Goal: Find specific page/section: Locate a particular part of the current website

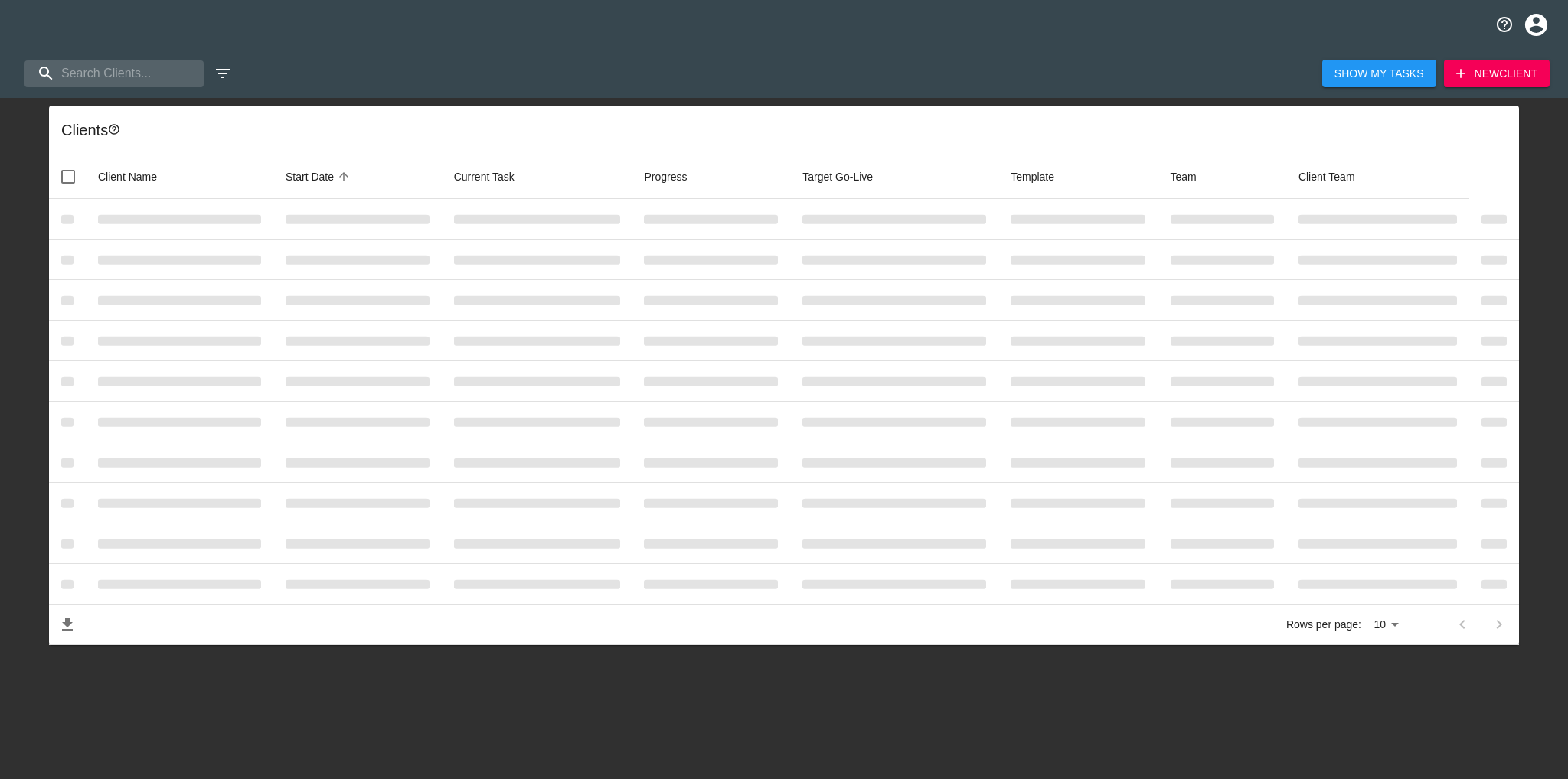
select select "10"
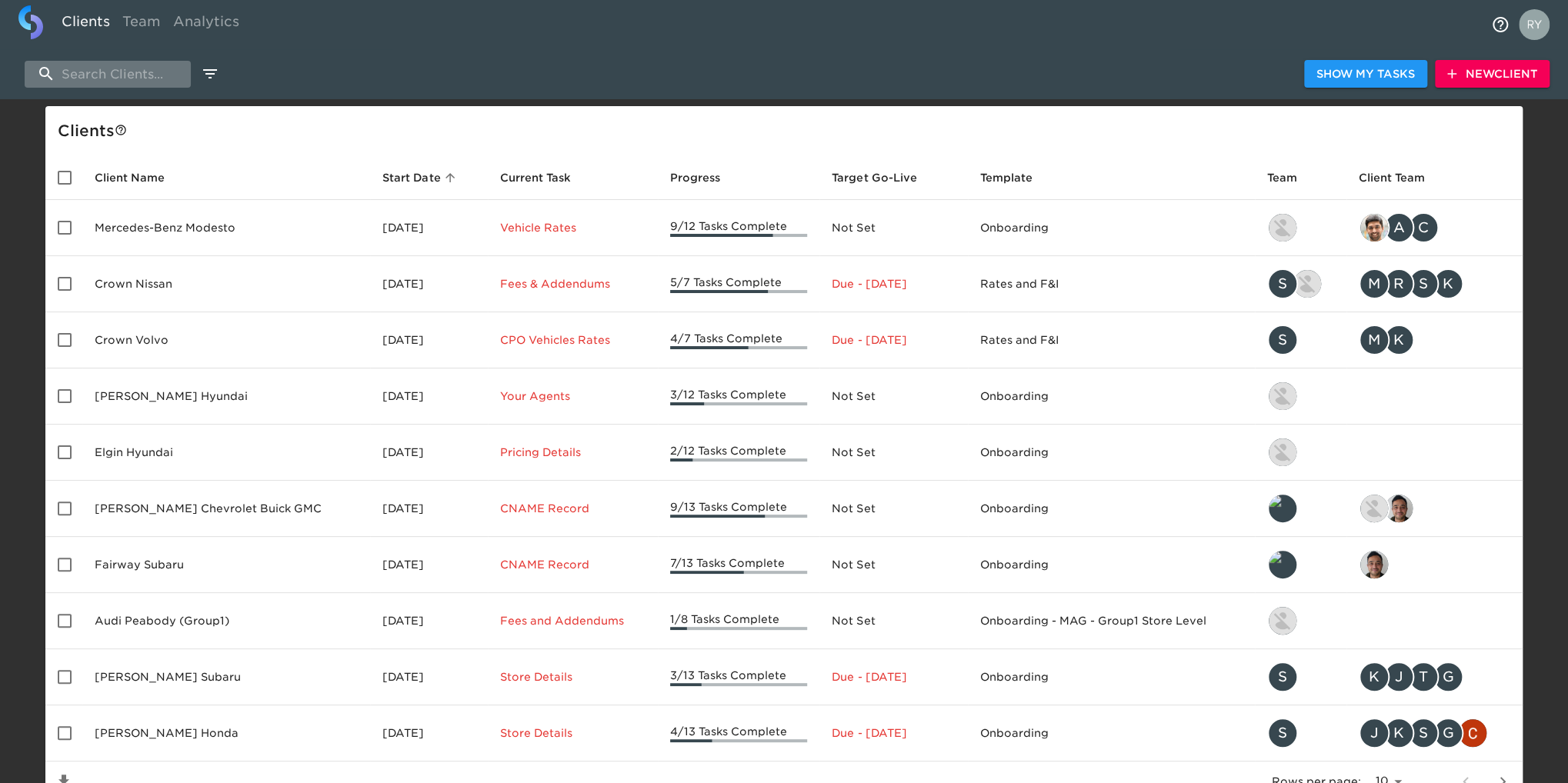
click at [89, 70] on input "search" at bounding box center [108, 74] width 167 height 27
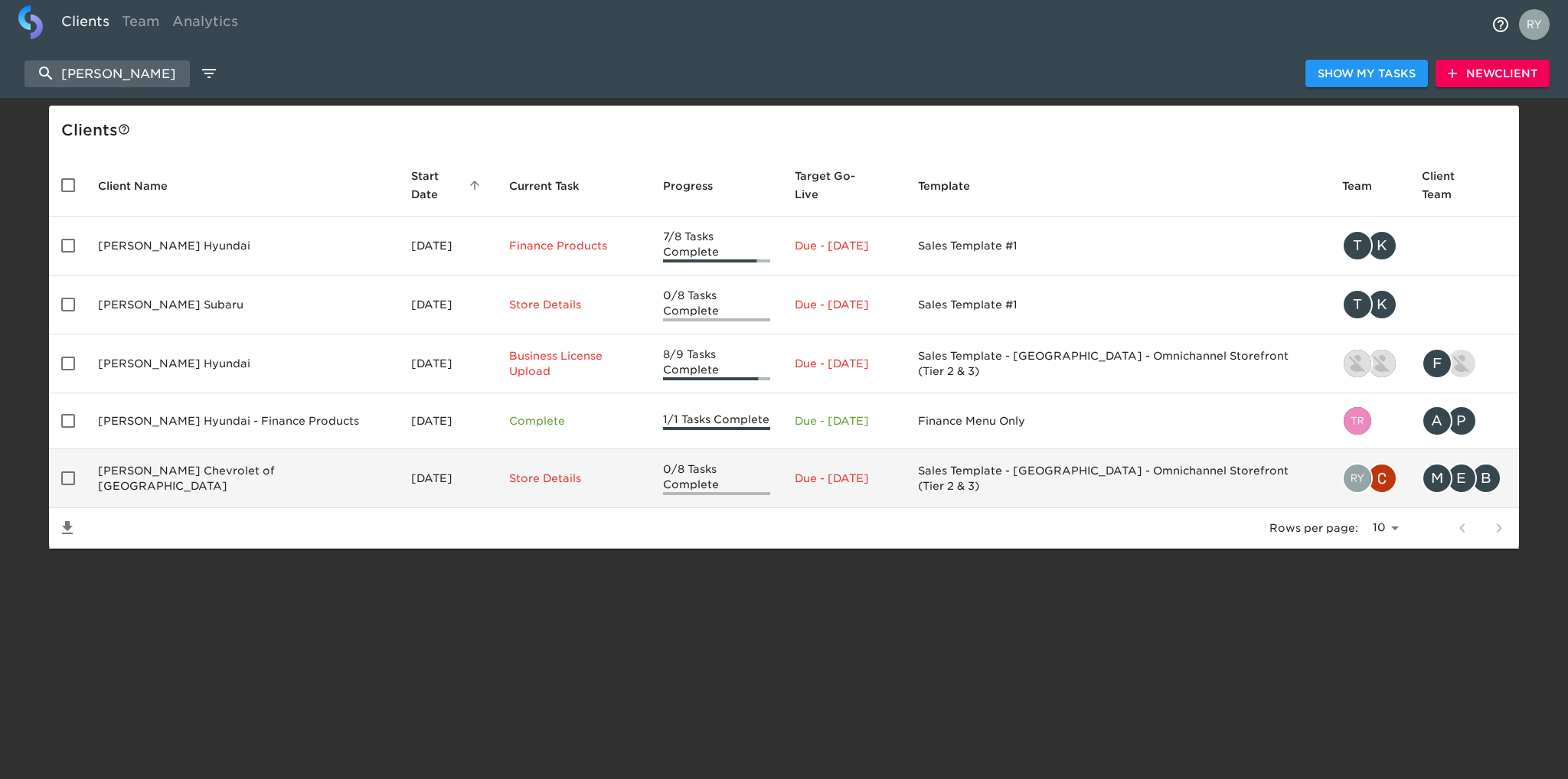
type input "[PERSON_NAME]"
click at [222, 450] on td "[PERSON_NAME] Chevrolet of [GEOGRAPHIC_DATA]" at bounding box center [242, 478] width 314 height 59
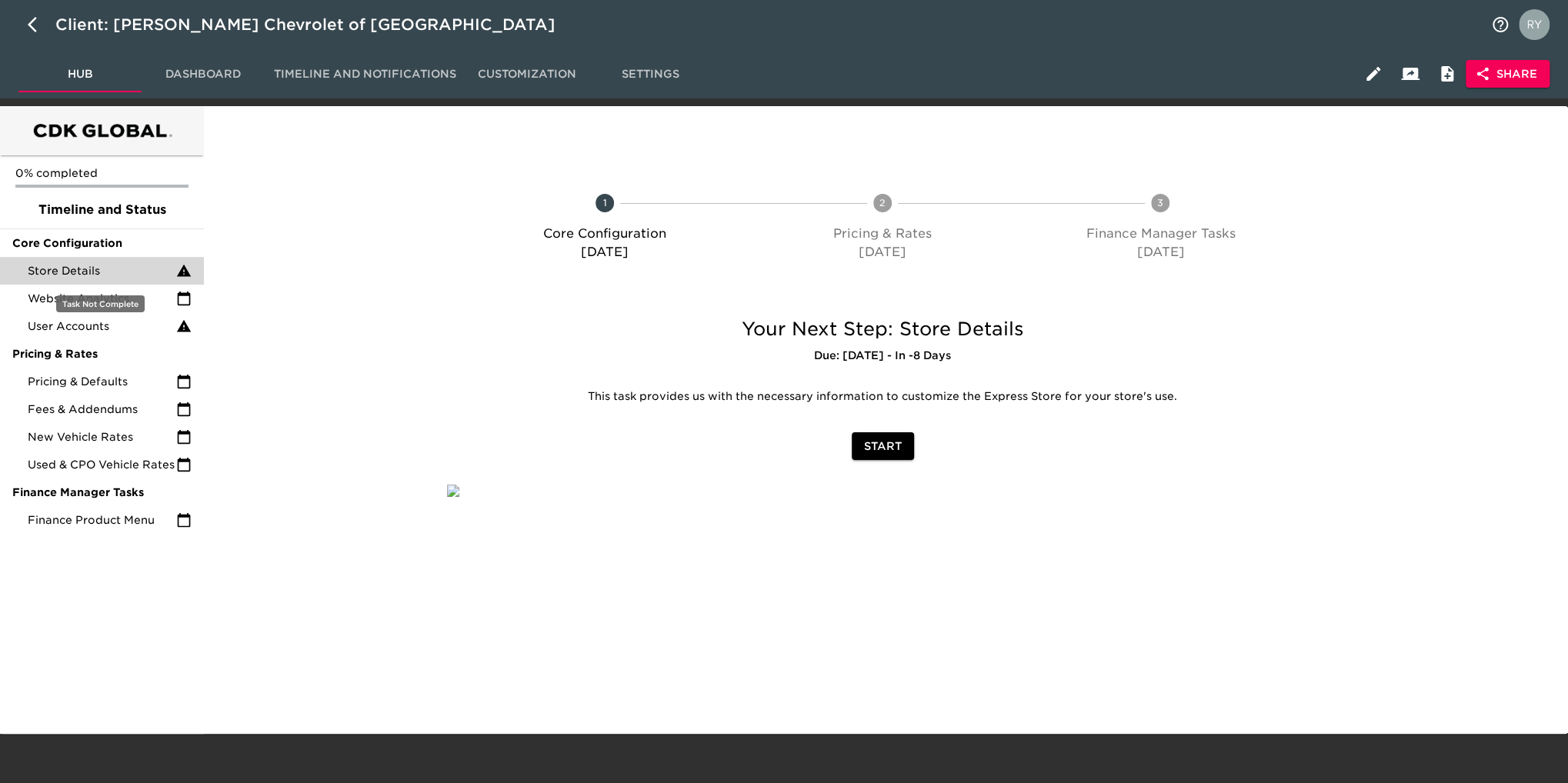
click at [69, 271] on span "Store Details" at bounding box center [102, 270] width 149 height 15
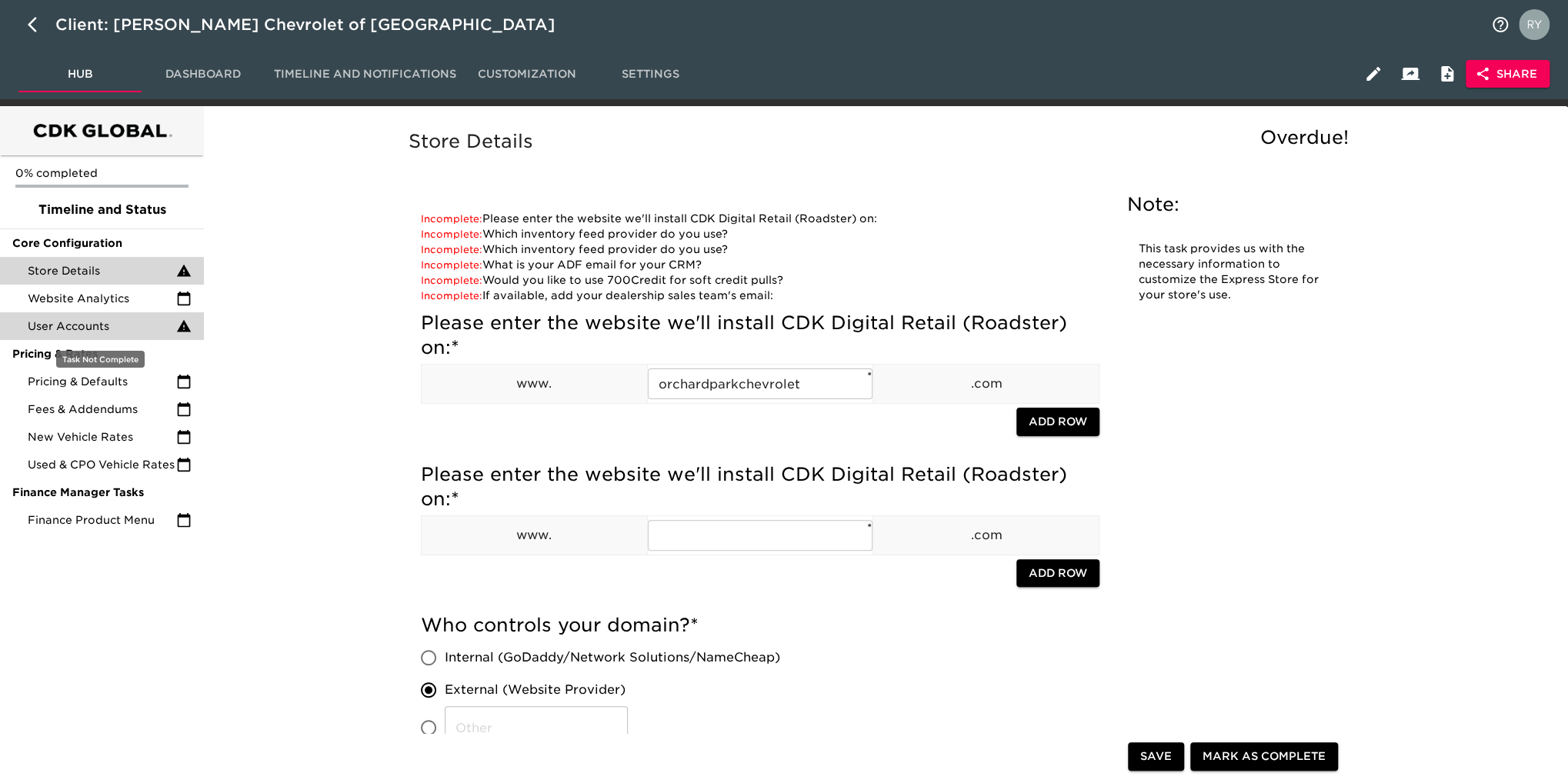
click at [71, 325] on span "User Accounts" at bounding box center [102, 325] width 149 height 15
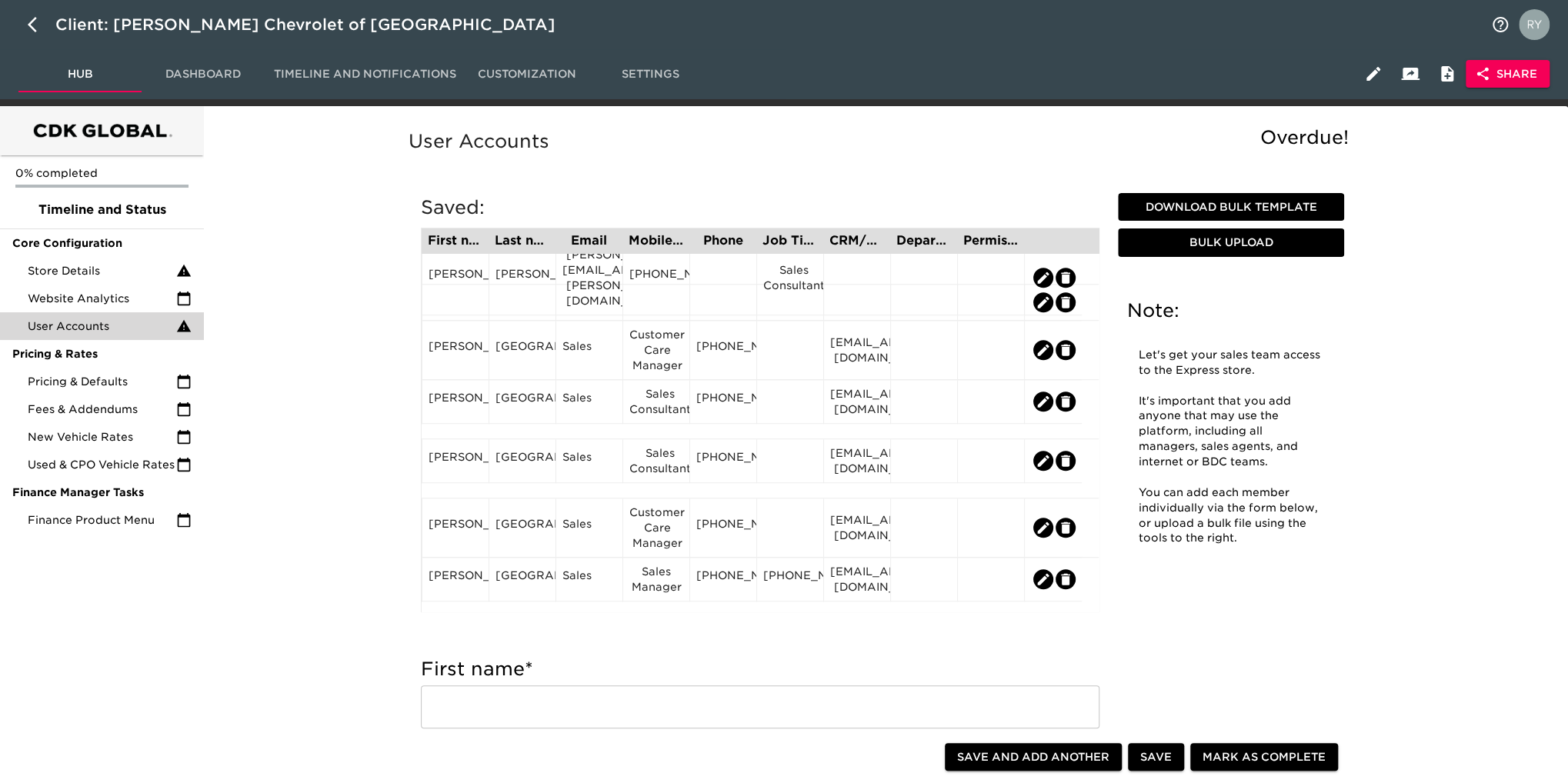
scroll to position [847, 0]
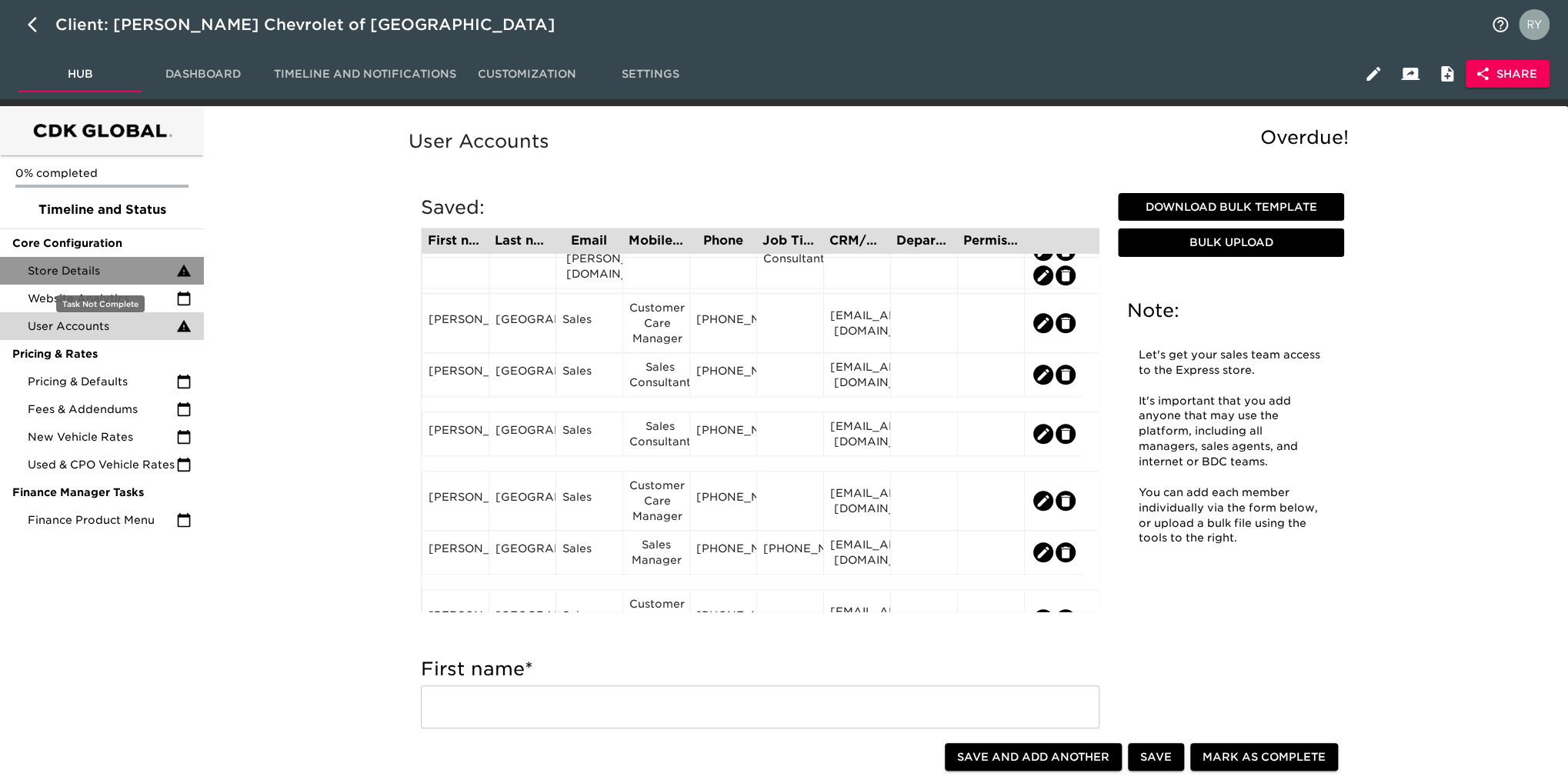
click at [94, 274] on span "Store Details" at bounding box center [102, 270] width 149 height 15
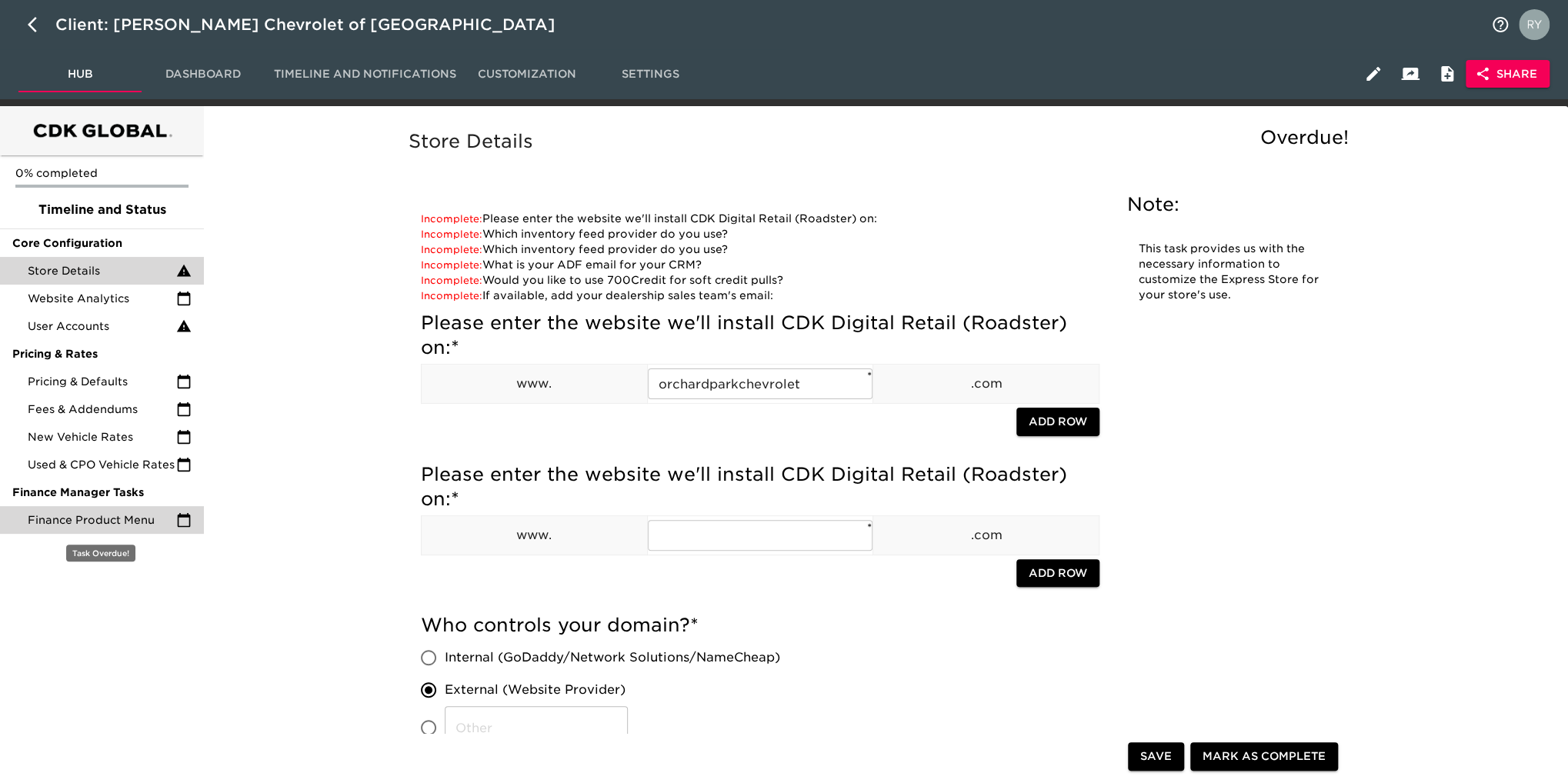
click at [106, 514] on span "Finance Product Menu" at bounding box center [102, 520] width 149 height 15
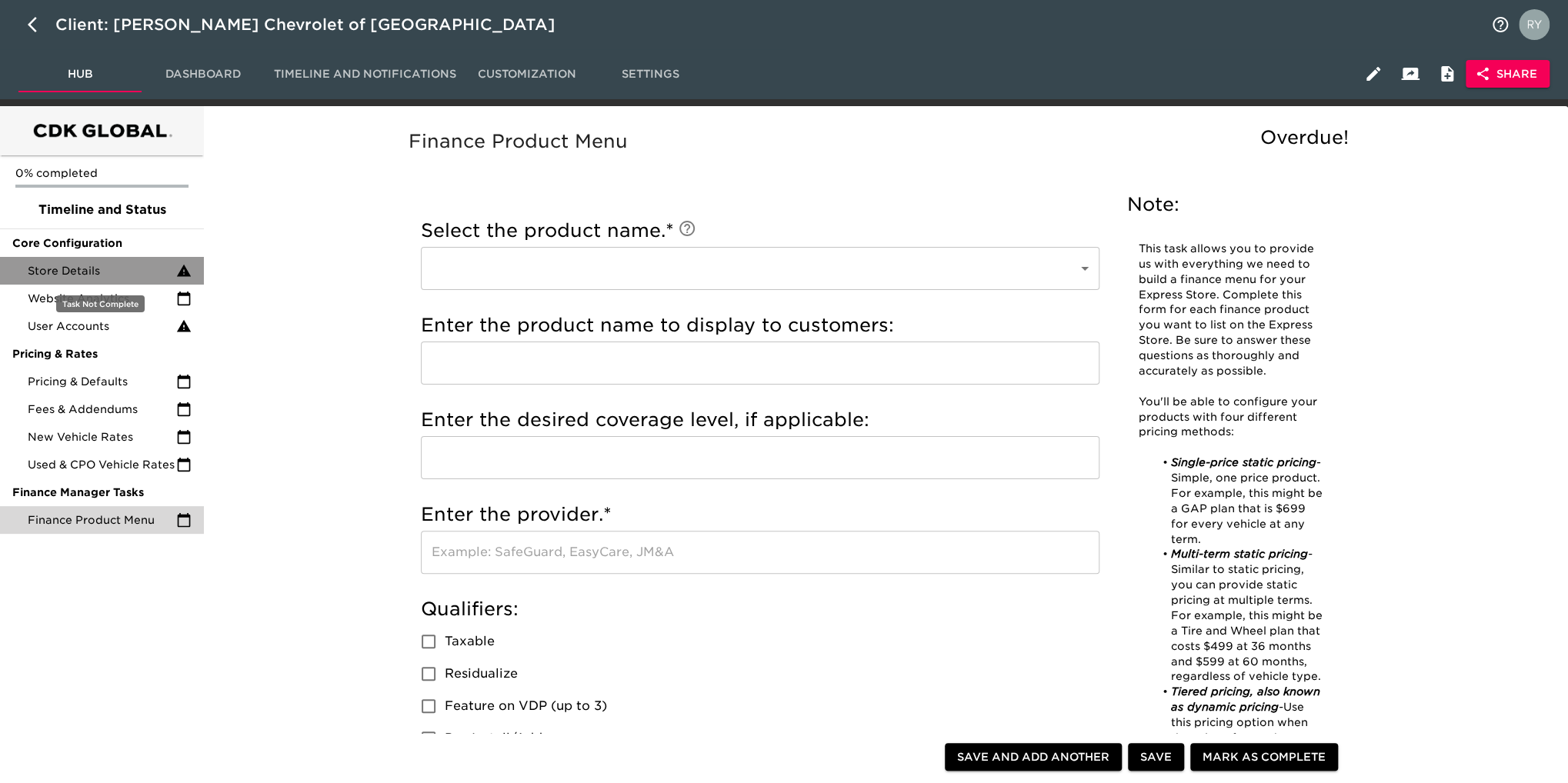
click at [100, 272] on span "Store Details" at bounding box center [102, 270] width 149 height 15
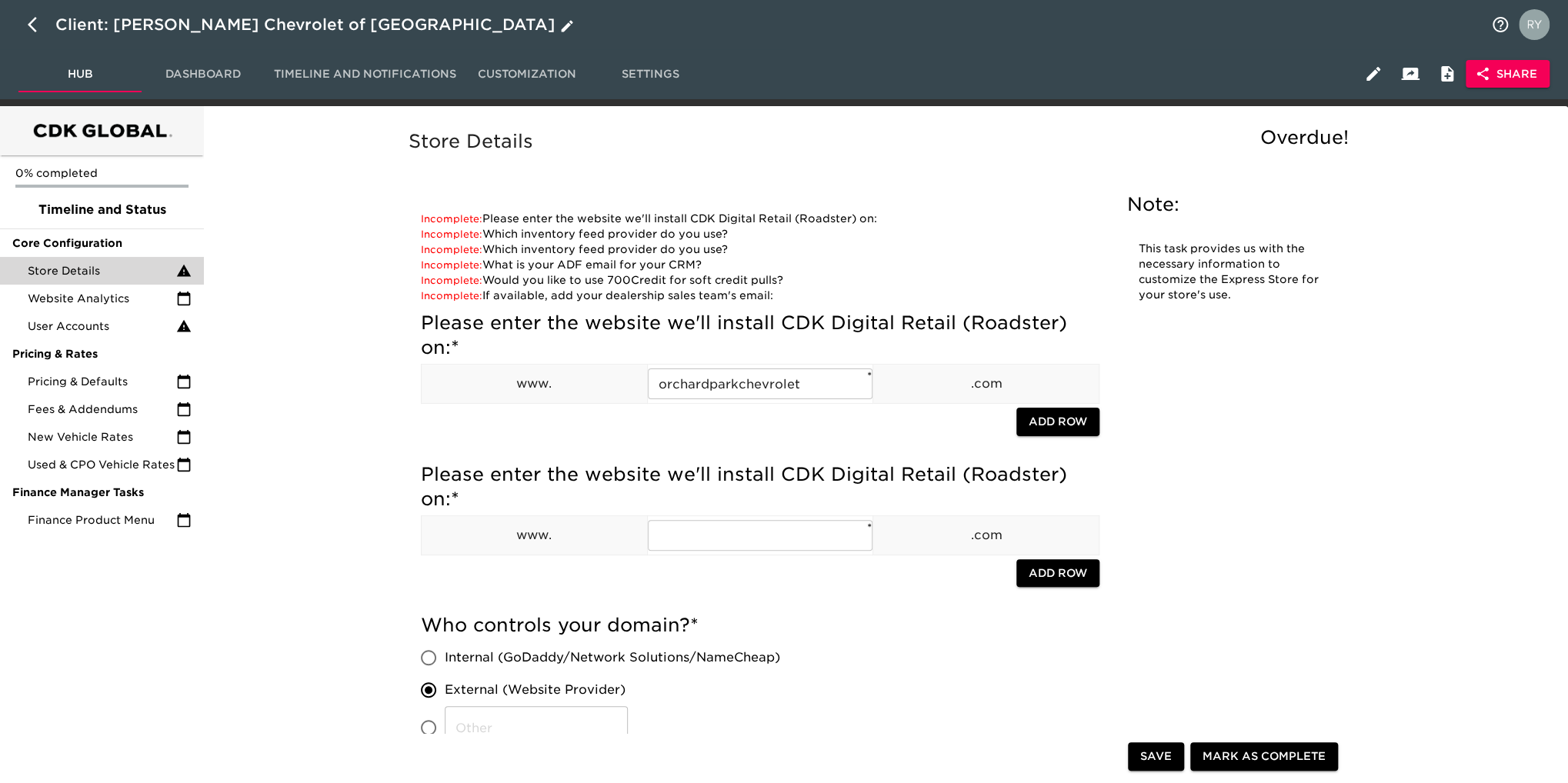
click at [40, 19] on icon "button" at bounding box center [37, 24] width 19 height 19
select select "10"
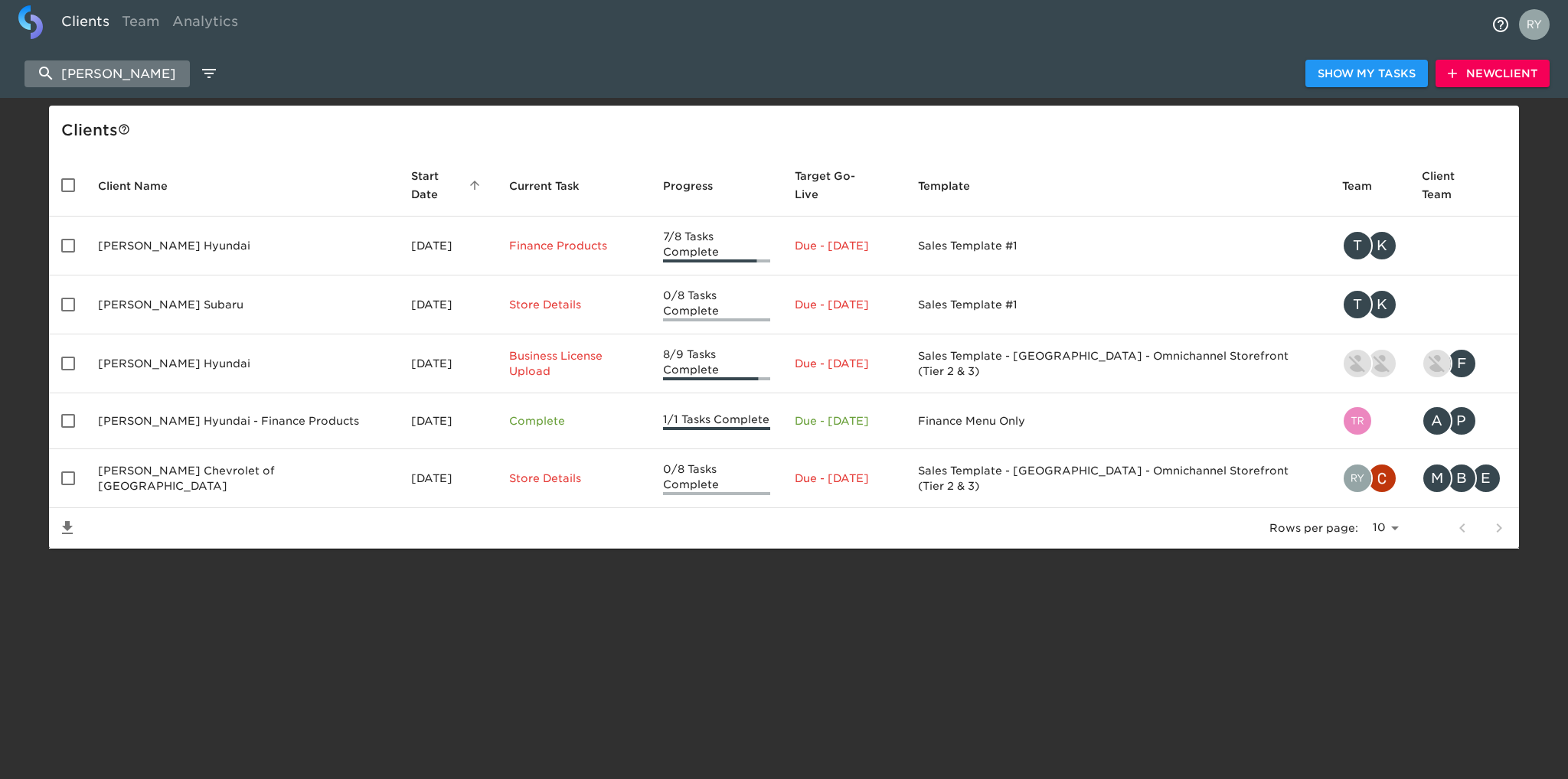
drag, startPoint x: 130, startPoint y: 65, endPoint x: 62, endPoint y: 64, distance: 68.0
click at [62, 64] on input "west herr" at bounding box center [107, 73] width 166 height 27
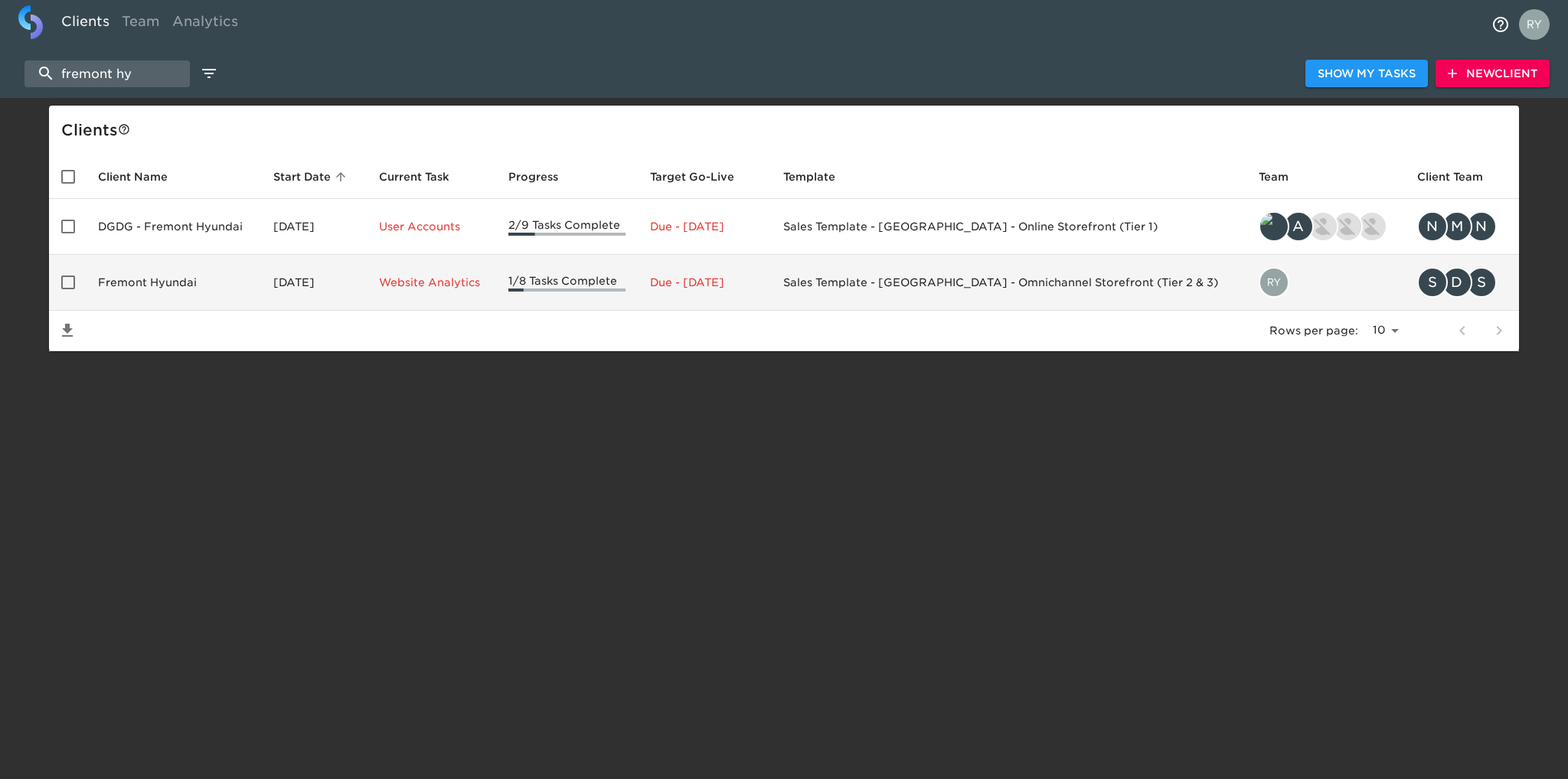
type input "fremont hy"
click at [168, 284] on td "Fremont Hyundai" at bounding box center [173, 283] width 176 height 56
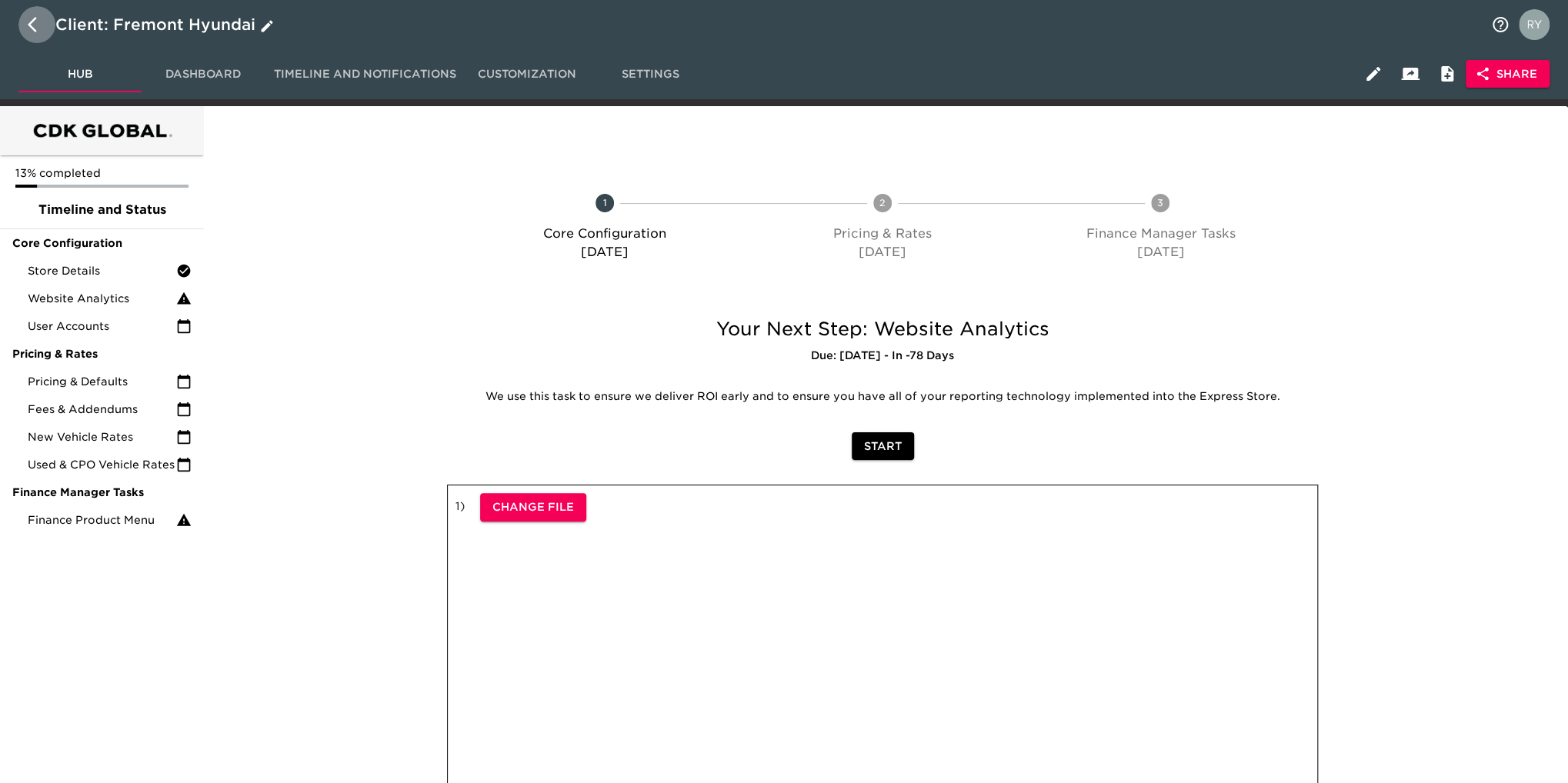
click at [34, 25] on icon "button" at bounding box center [37, 24] width 19 height 19
select select "10"
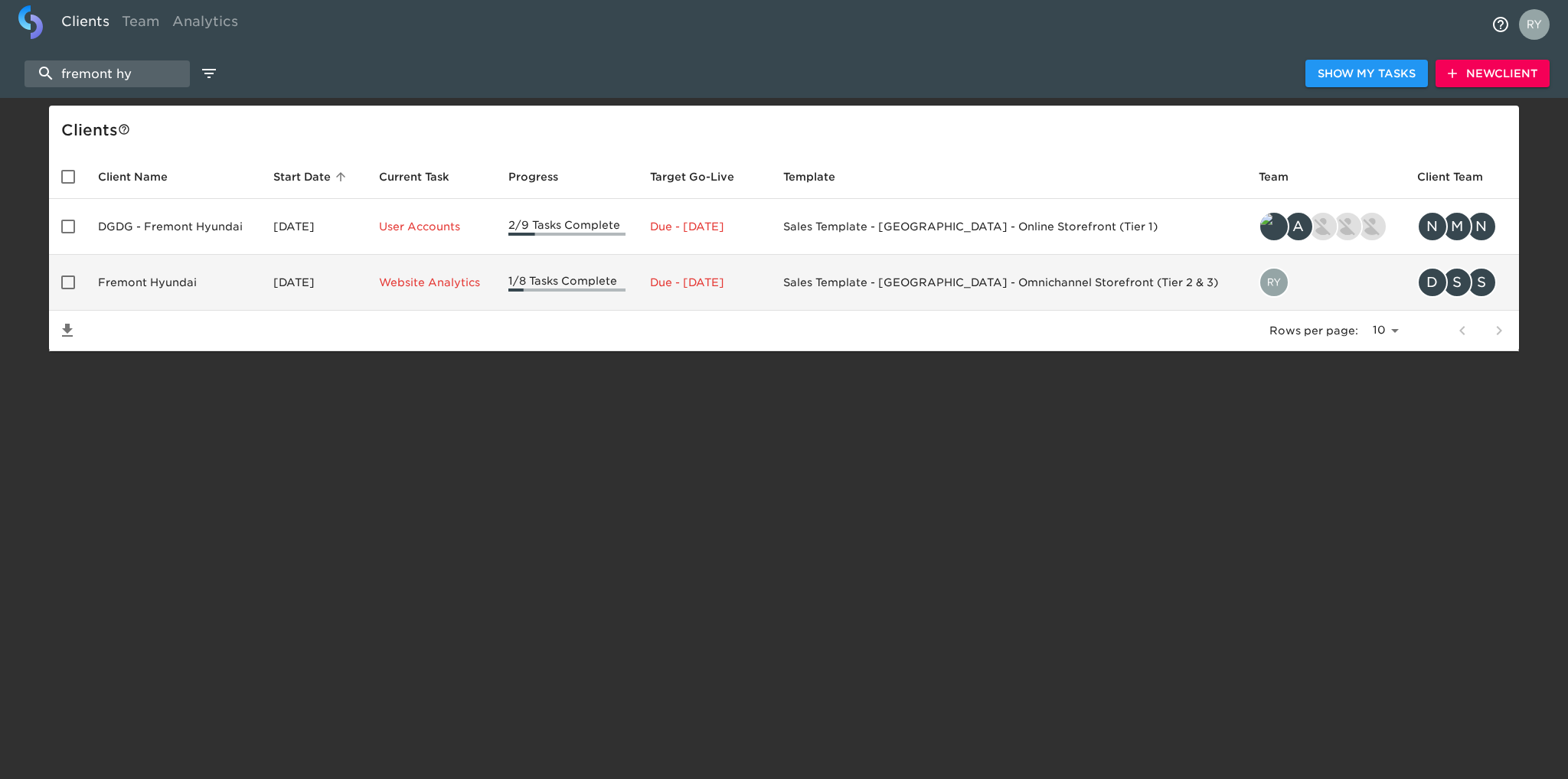
click at [160, 280] on td "Fremont Hyundai" at bounding box center [173, 283] width 176 height 56
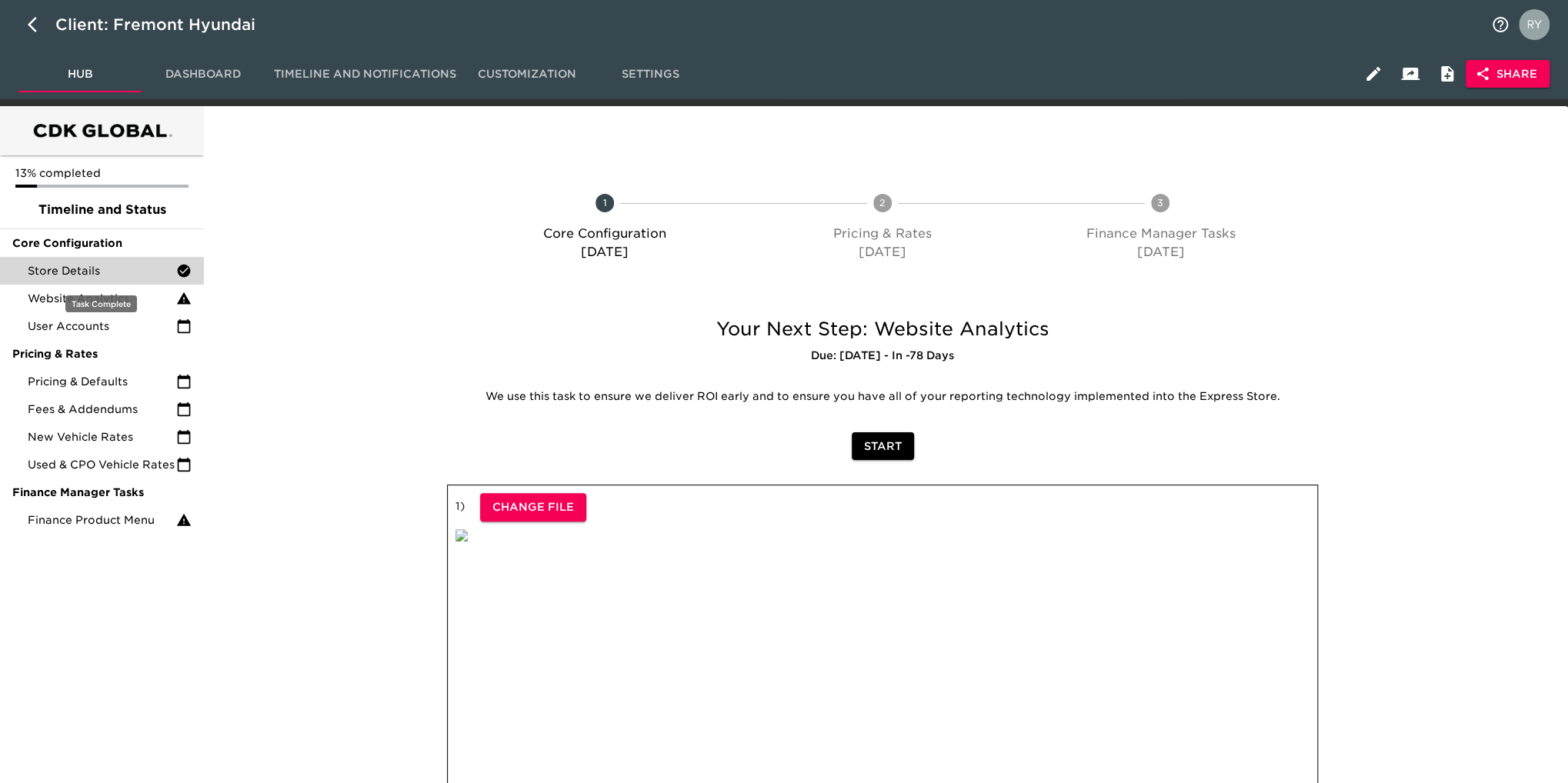
click at [59, 268] on span "Store Details" at bounding box center [102, 270] width 149 height 15
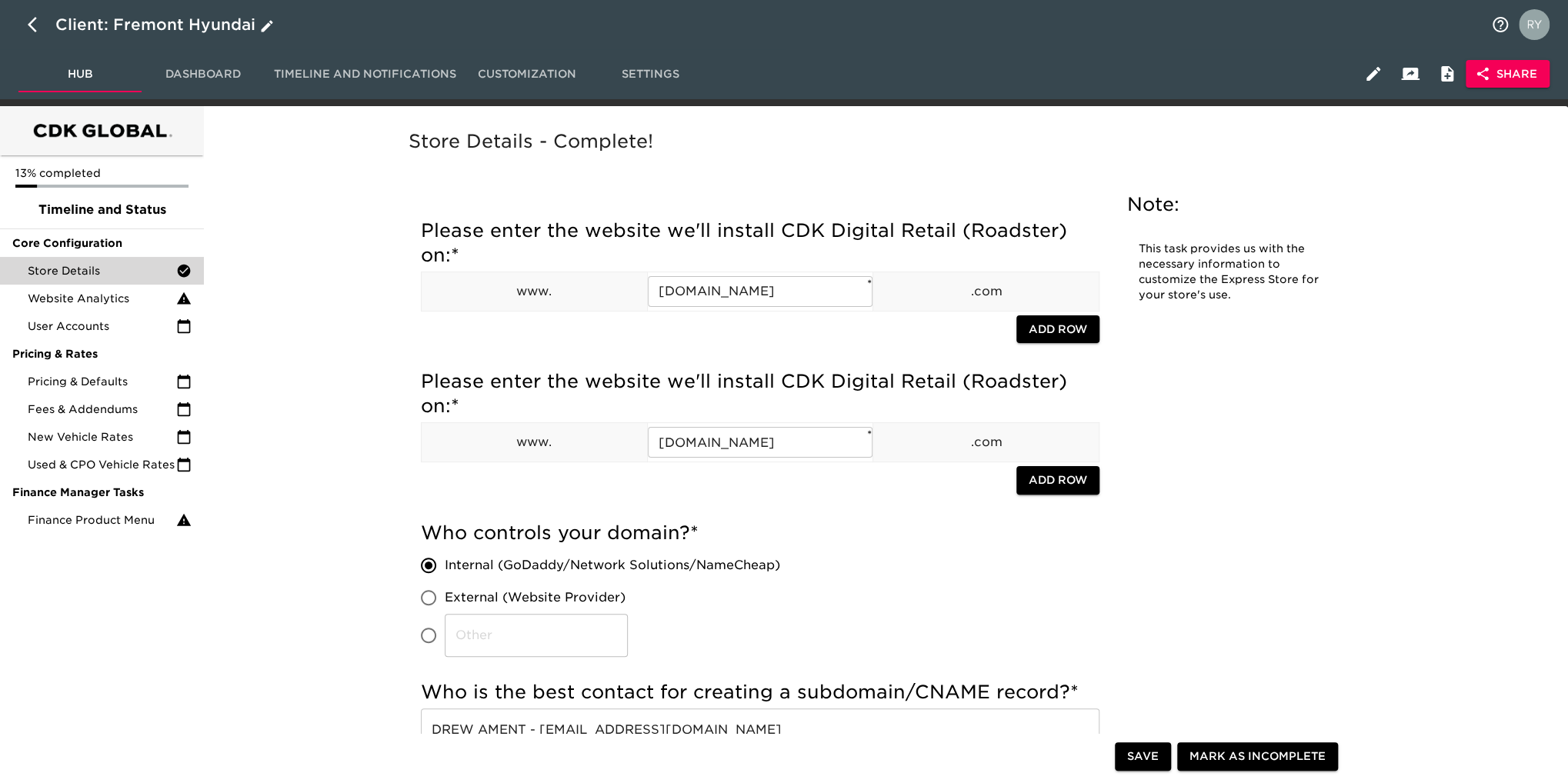
click at [31, 23] on icon "button" at bounding box center [32, 24] width 9 height 15
select select "10"
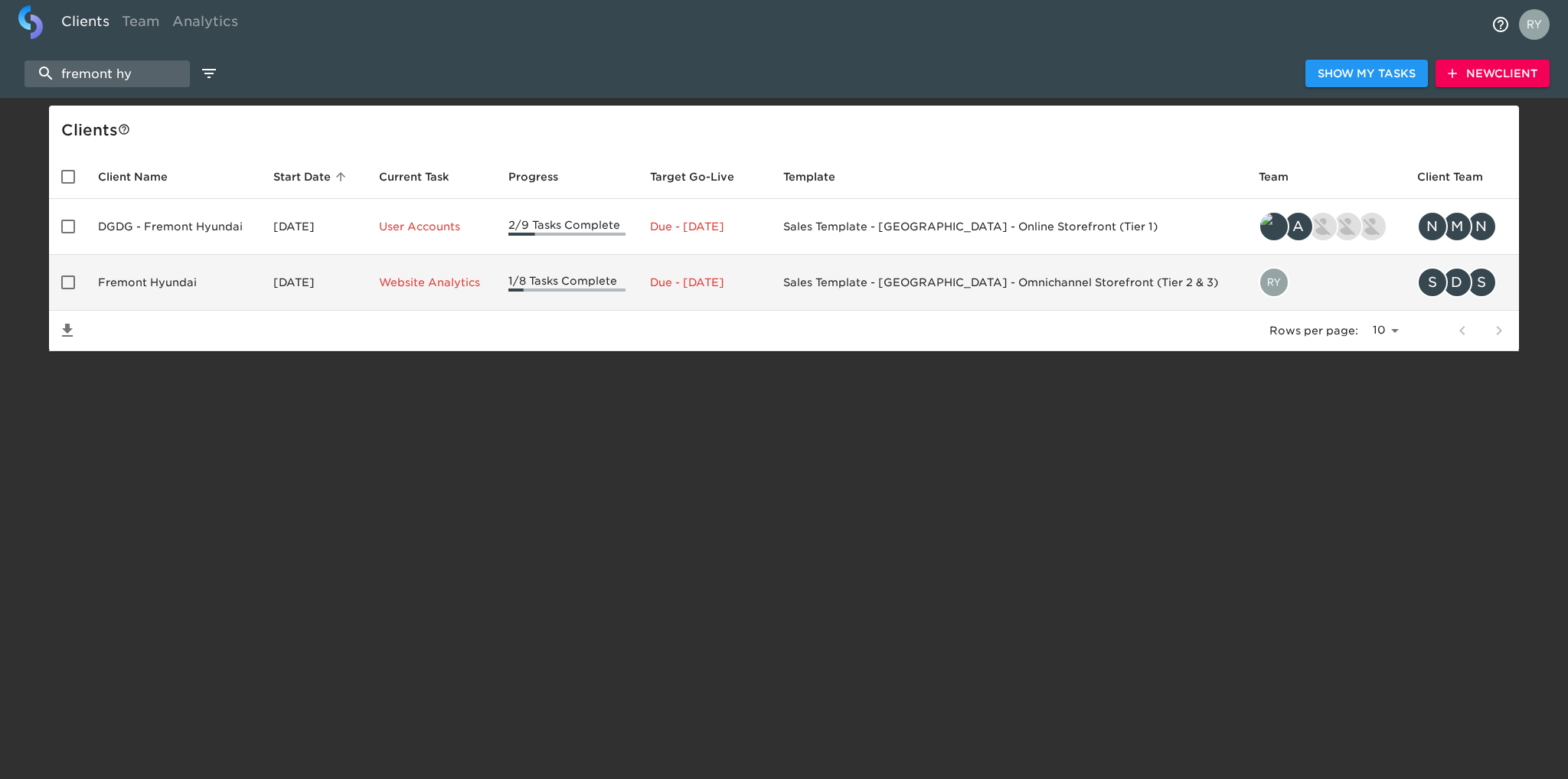
click at [186, 283] on td "Fremont Hyundai" at bounding box center [173, 283] width 176 height 56
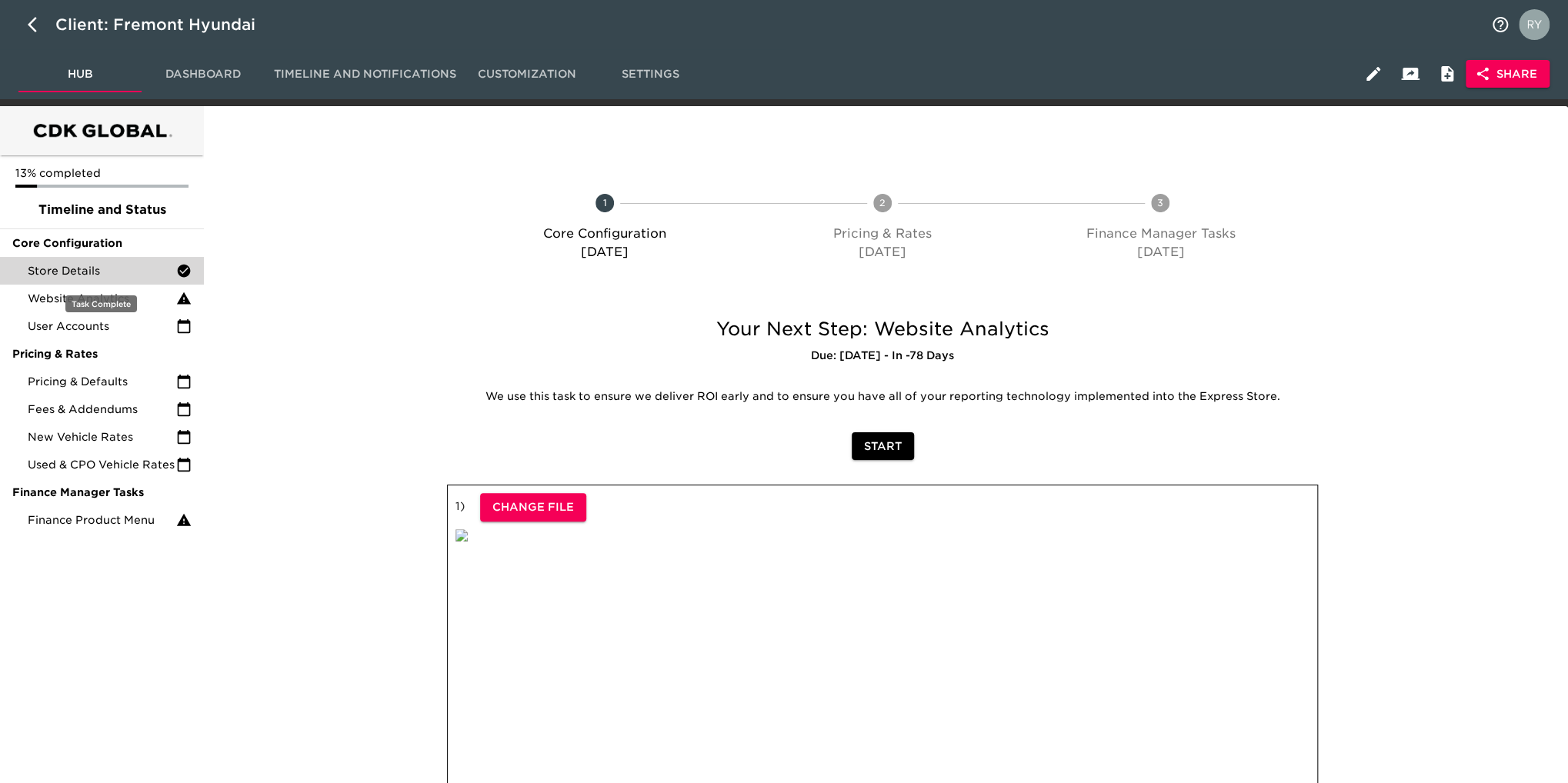
click at [97, 271] on span "Store Details" at bounding box center [102, 270] width 149 height 15
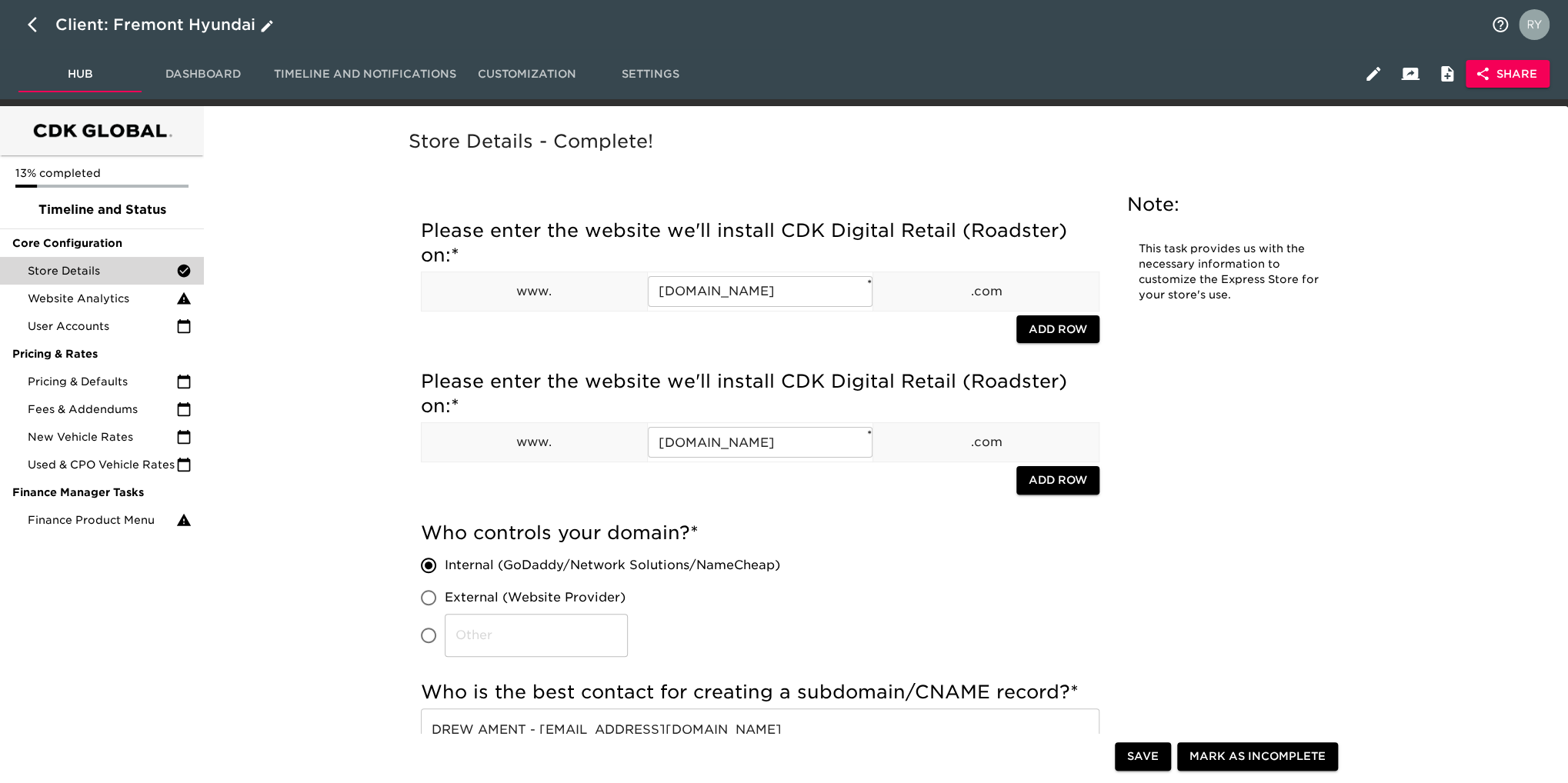
click at [34, 25] on icon "button" at bounding box center [37, 24] width 19 height 19
select select "10"
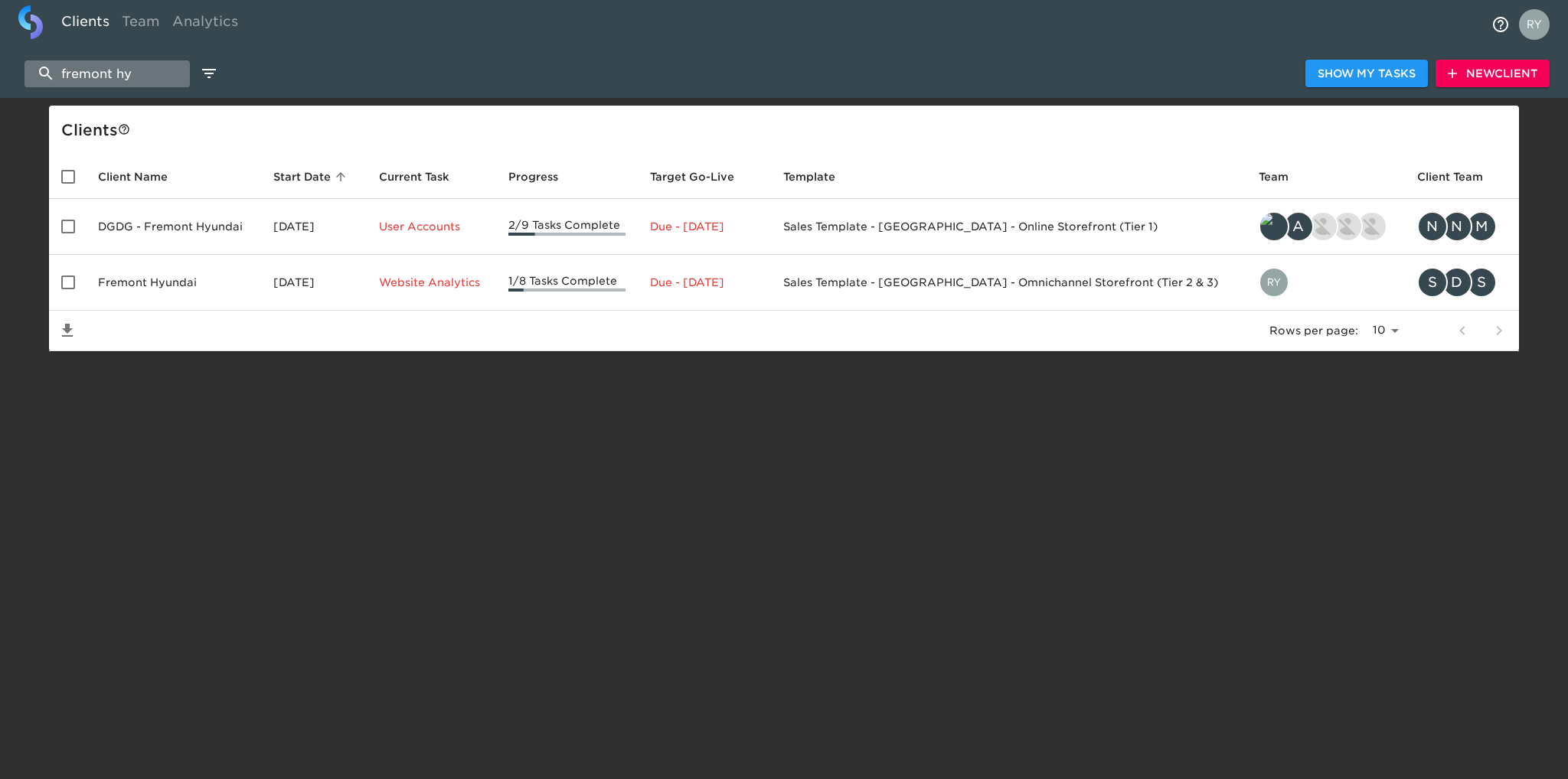
drag, startPoint x: 138, startPoint y: 75, endPoint x: 60, endPoint y: 85, distance: 78.6
click at [60, 85] on input "fremont hy" at bounding box center [107, 73] width 166 height 27
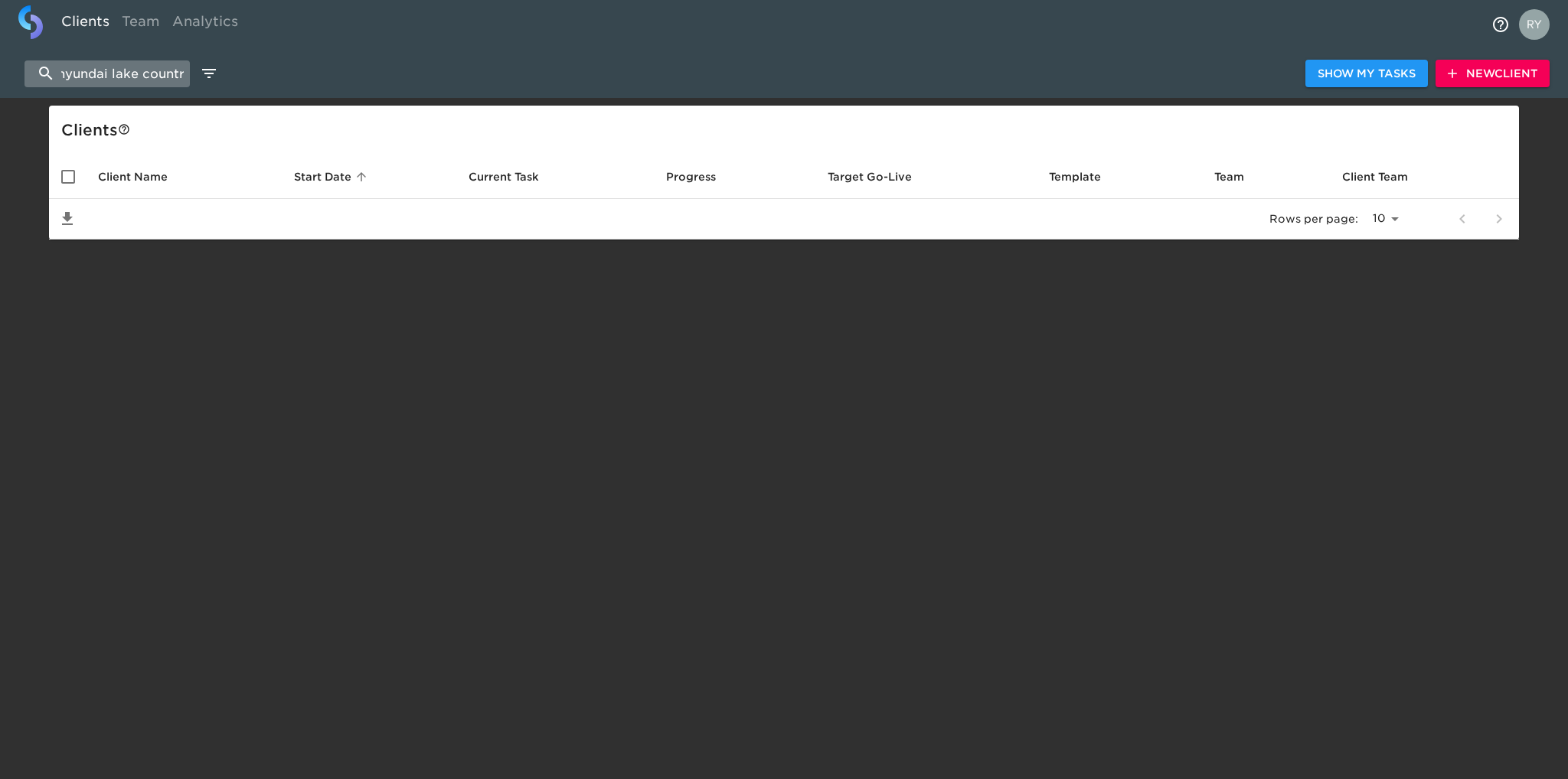
scroll to position [0, 12]
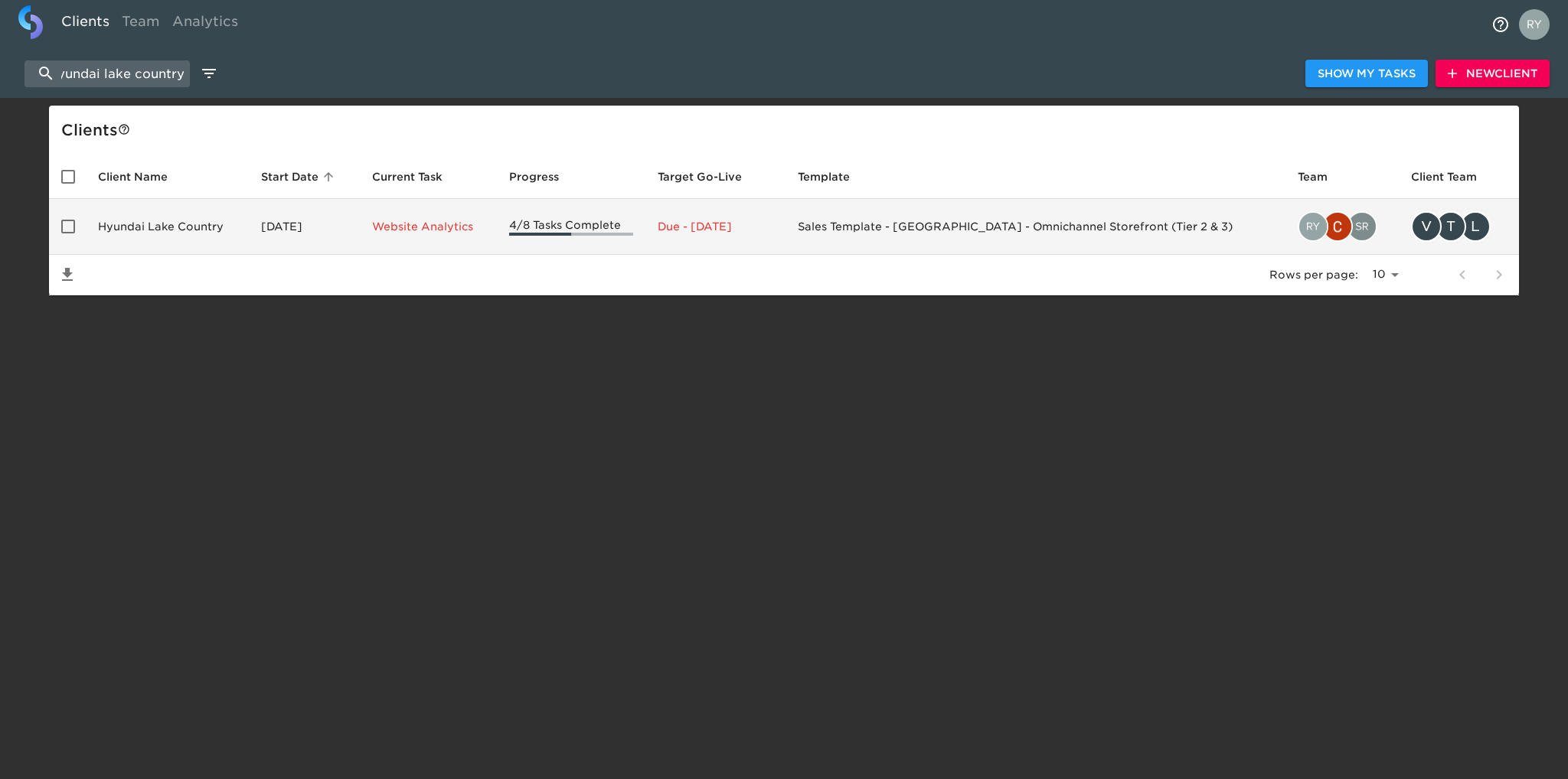
type input "hyundai lake country"
click at [149, 224] on td "Hyundai Lake Country" at bounding box center [167, 227] width 163 height 56
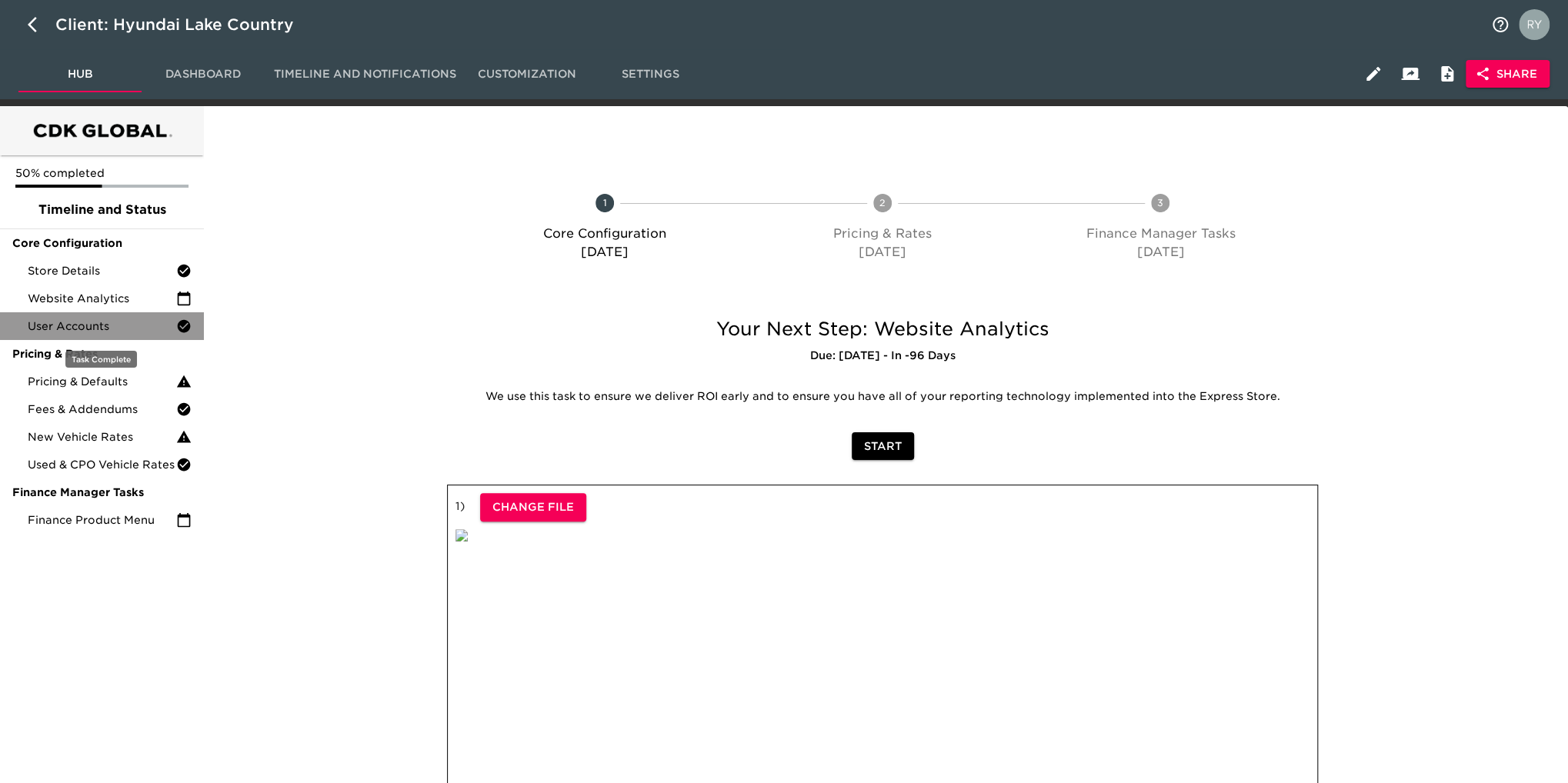
click at [83, 321] on span "User Accounts" at bounding box center [102, 325] width 149 height 15
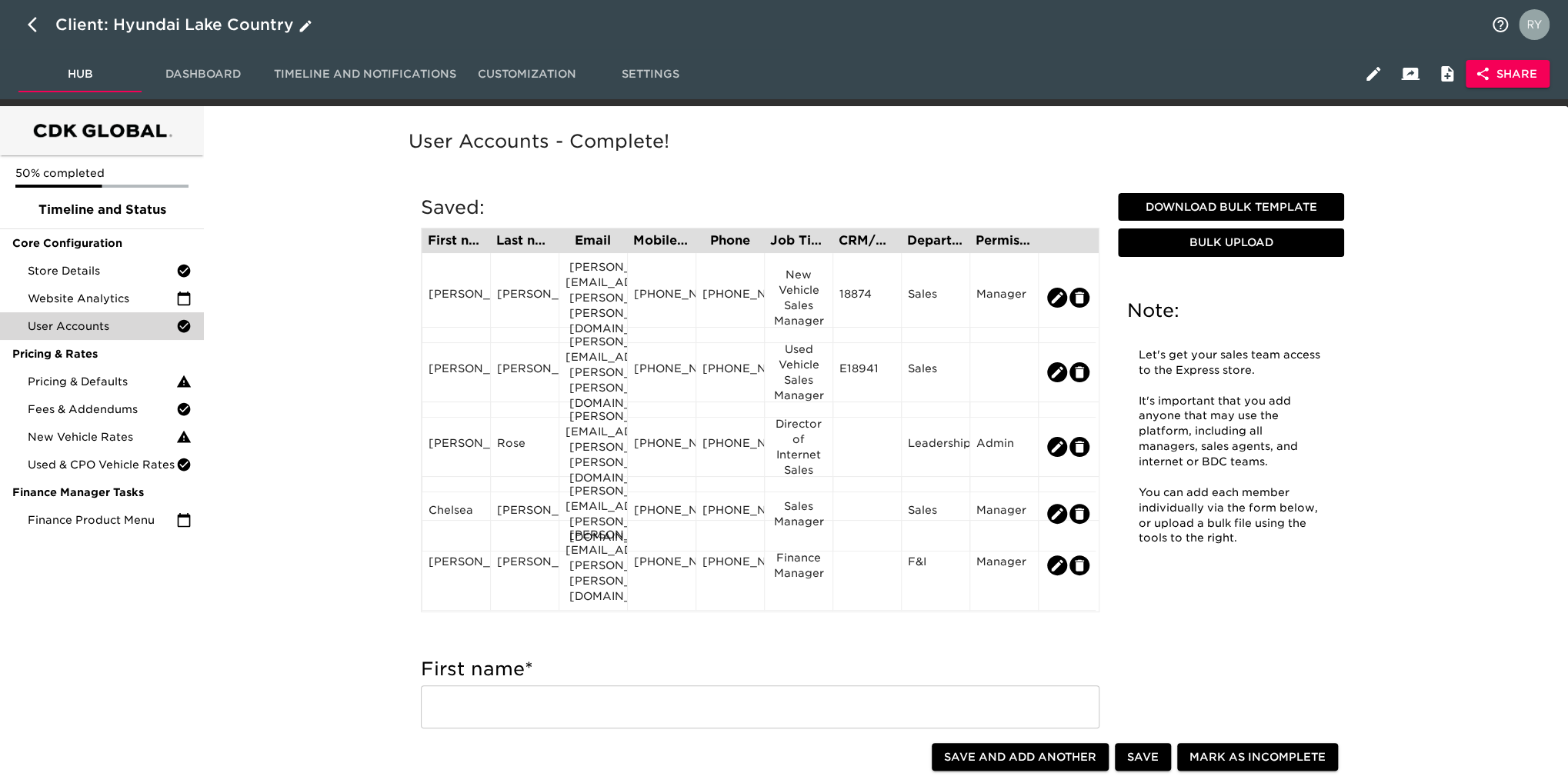
click at [30, 22] on icon "button" at bounding box center [32, 24] width 9 height 15
select select "10"
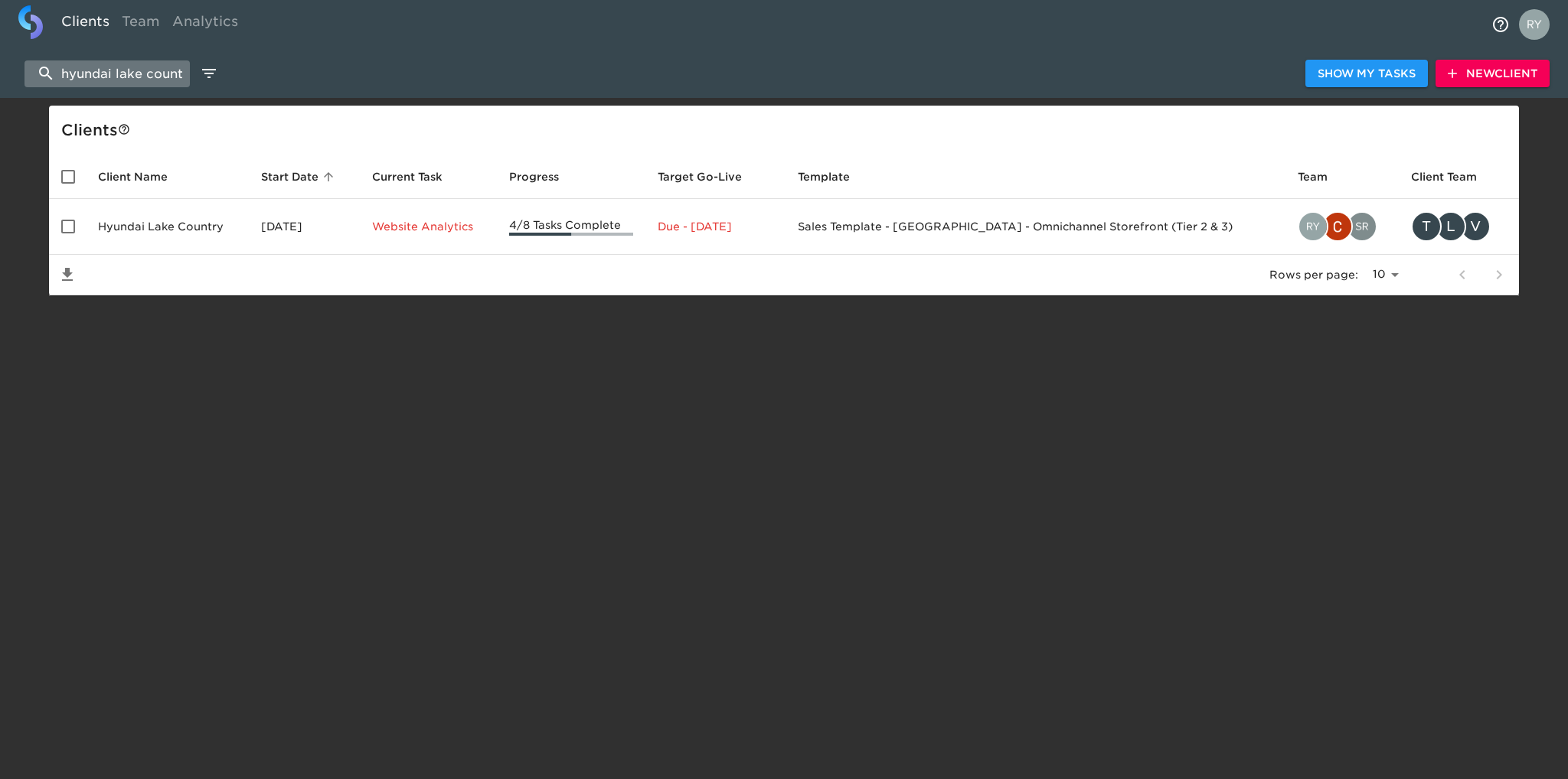
scroll to position [0, 12]
drag, startPoint x: 60, startPoint y: 79, endPoint x: 184, endPoint y: 78, distance: 124.0
click at [184, 78] on input "hyundai lake country" at bounding box center [107, 73] width 166 height 27
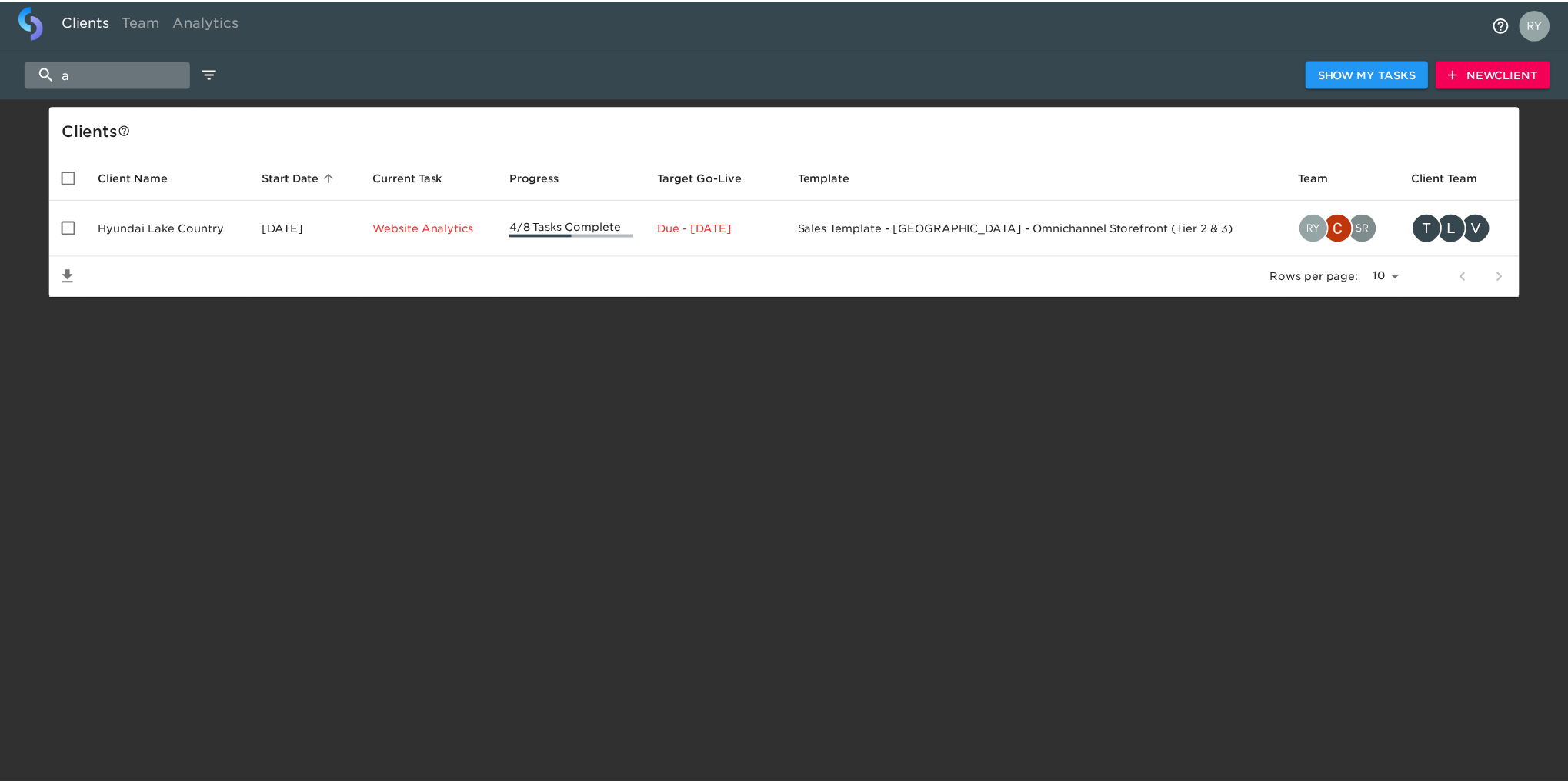
scroll to position [0, 0]
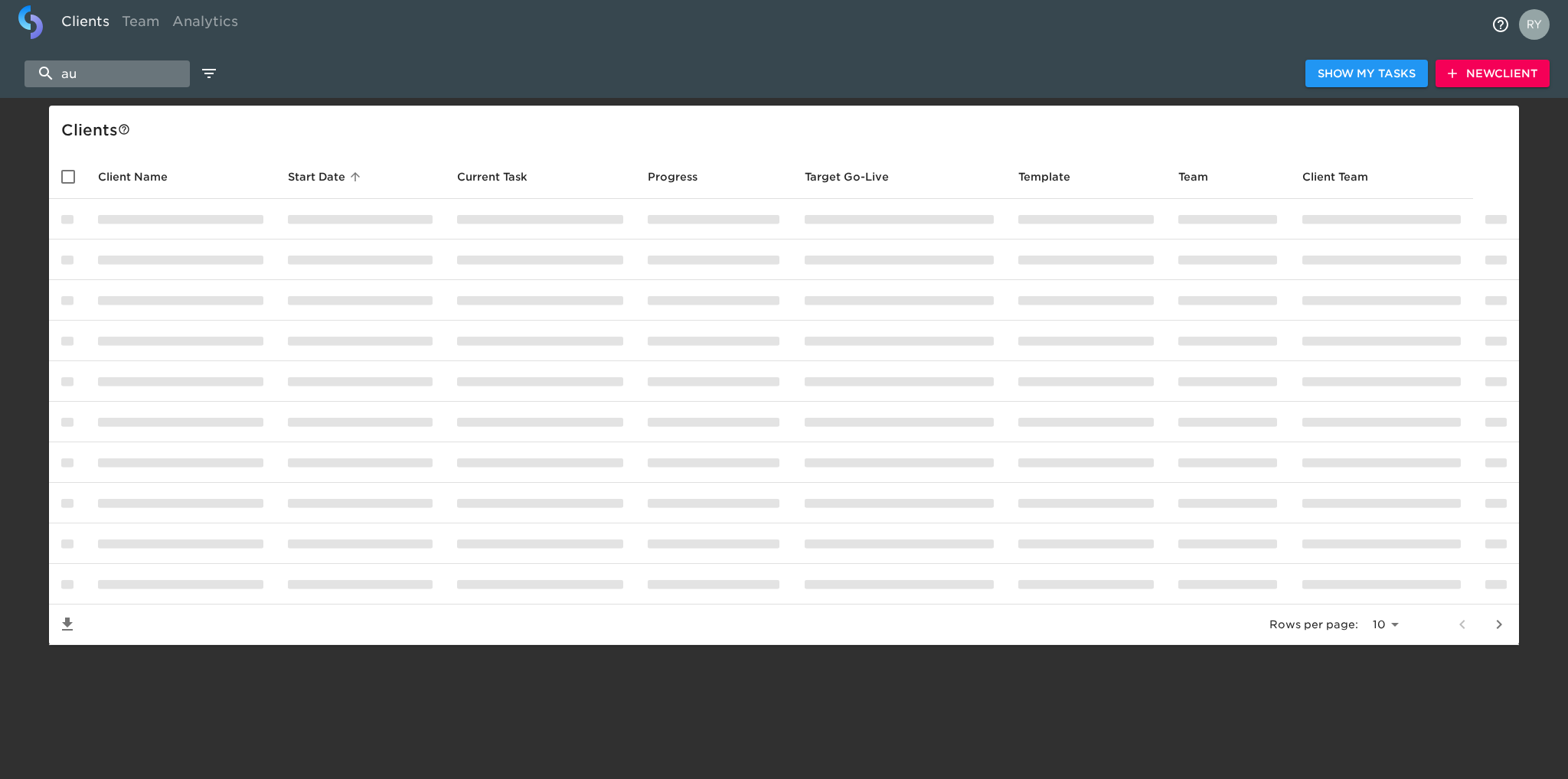
type input "a"
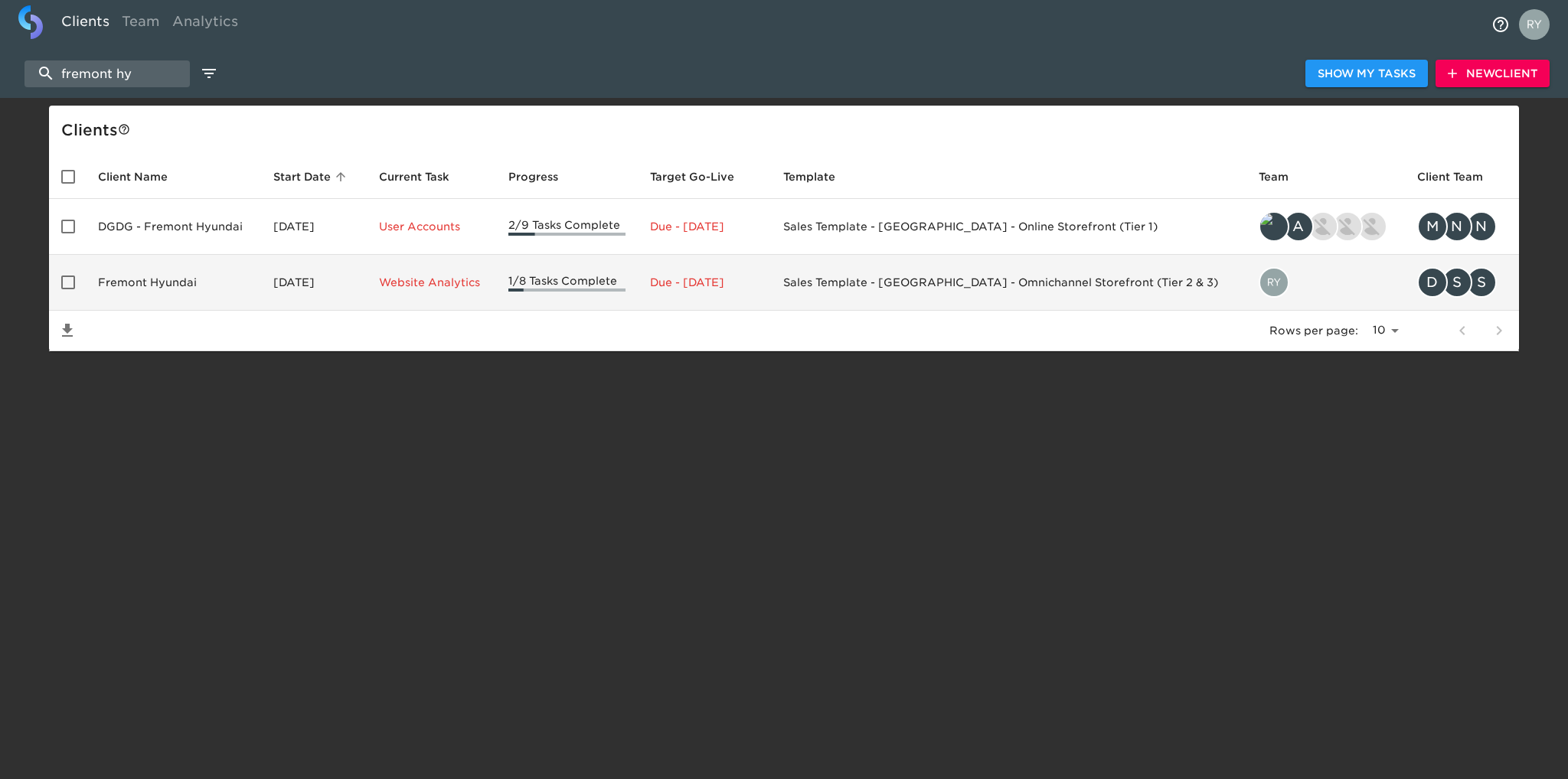
type input "fremont hy"
click at [150, 280] on td "Fremont Hyundai" at bounding box center [173, 283] width 176 height 56
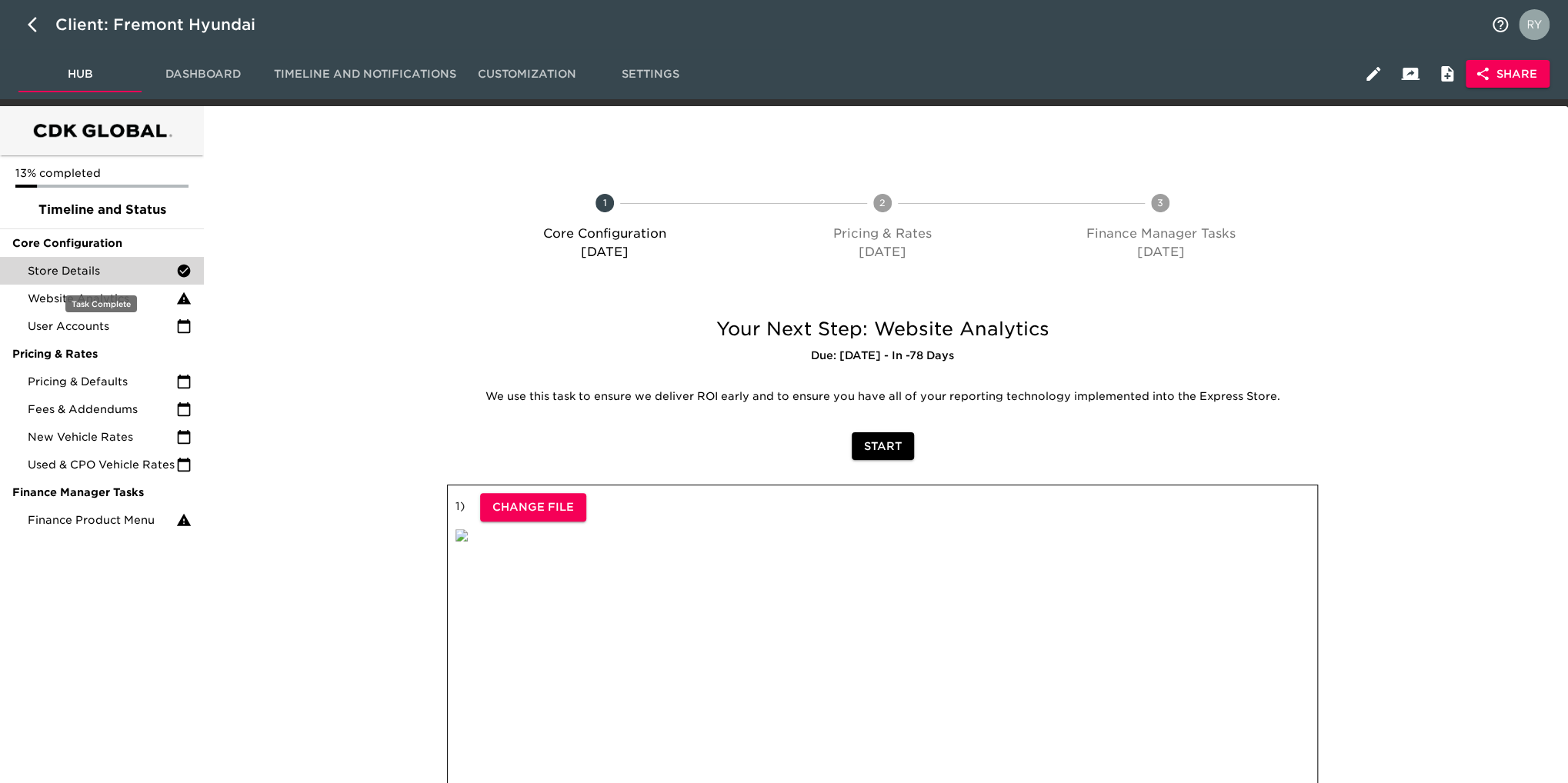
click at [80, 274] on span "Store Details" at bounding box center [102, 270] width 149 height 15
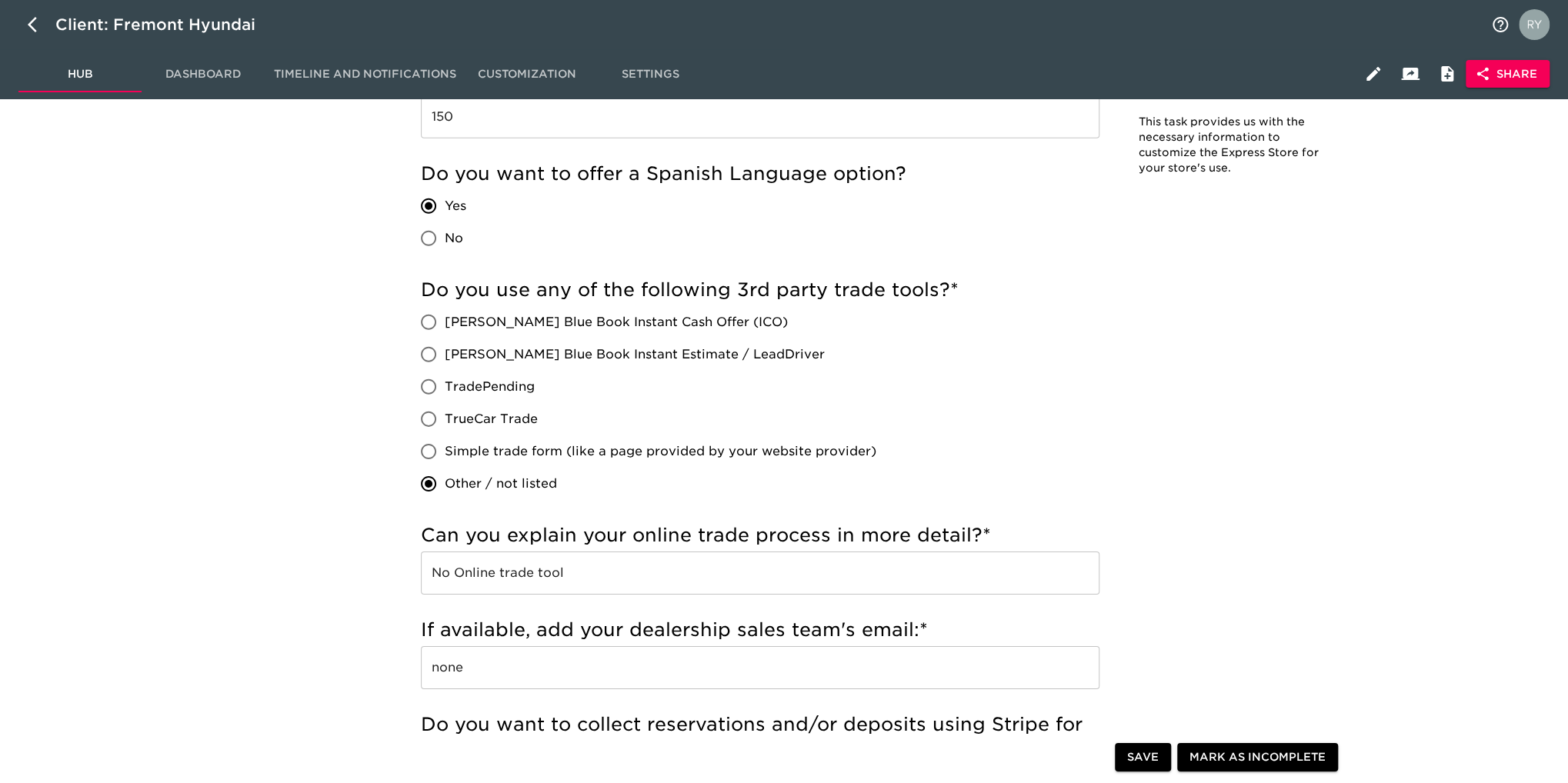
scroll to position [3001, 0]
click at [1516, 81] on span "Share" at bounding box center [1507, 74] width 59 height 19
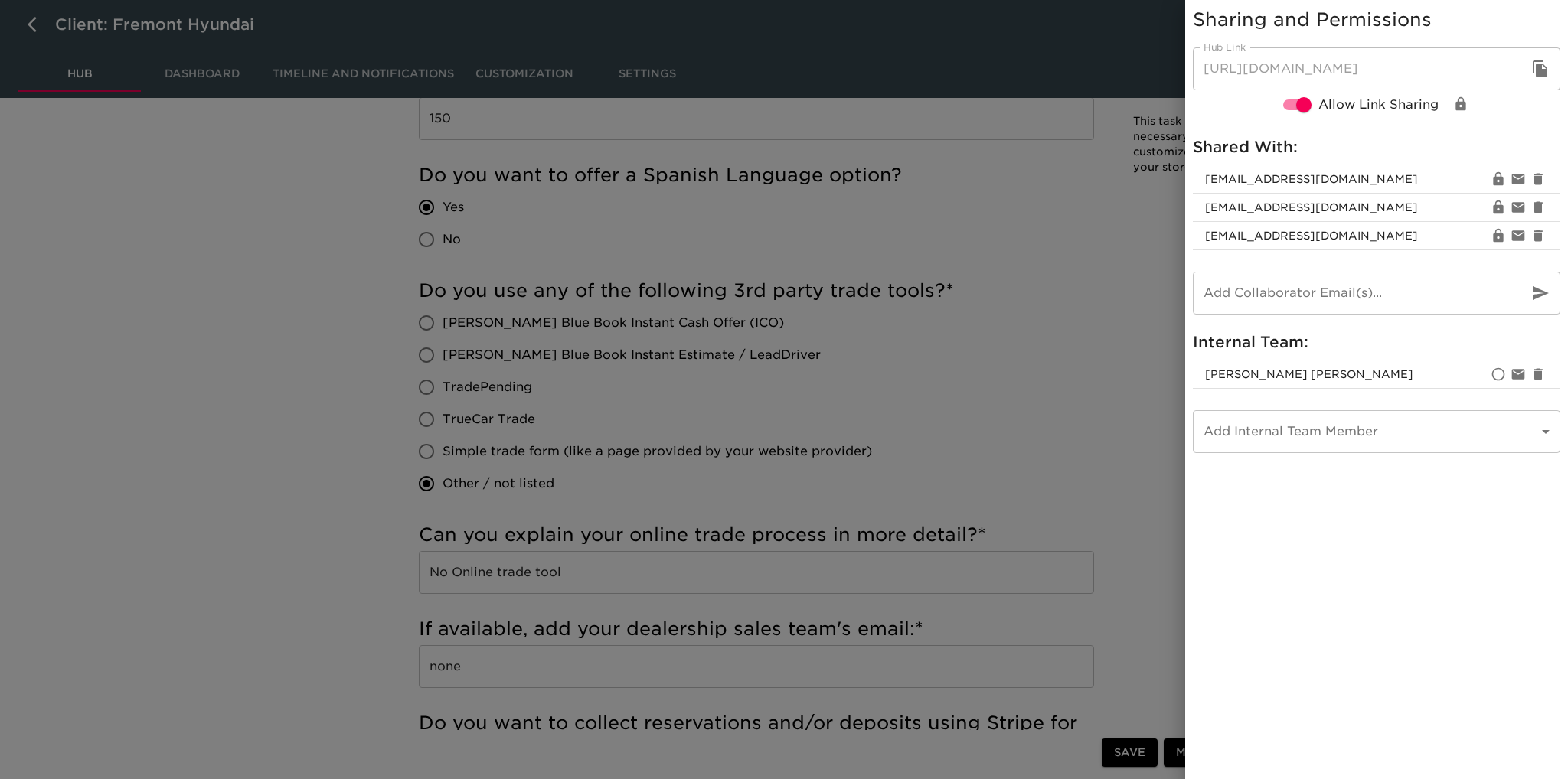
click at [1119, 270] on div at bounding box center [784, 389] width 1568 height 779
